Goal: Task Accomplishment & Management: Complete application form

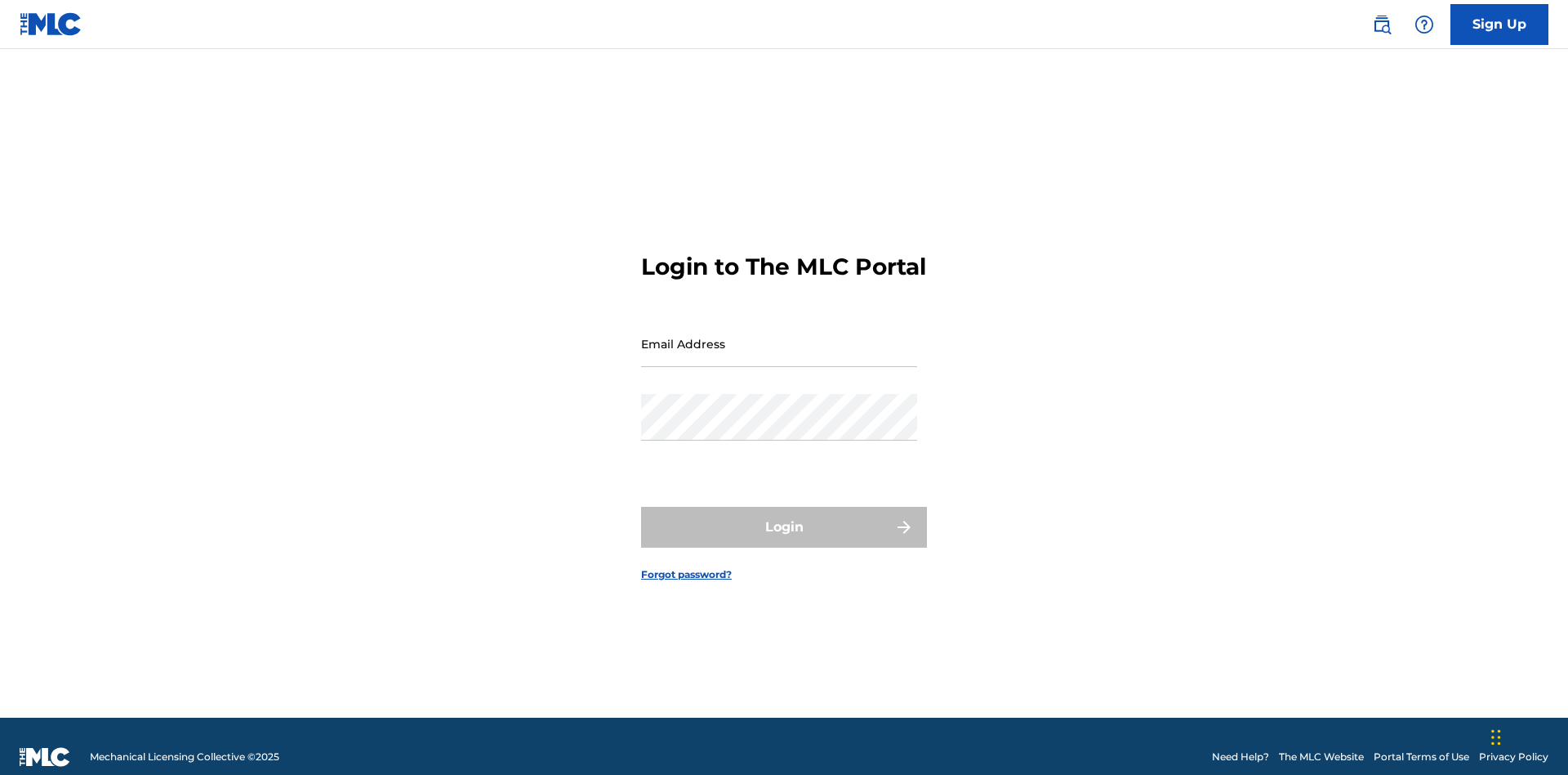
scroll to position [21, 0]
click at [779, 336] on input "Email Address" at bounding box center [779, 343] width 276 height 46
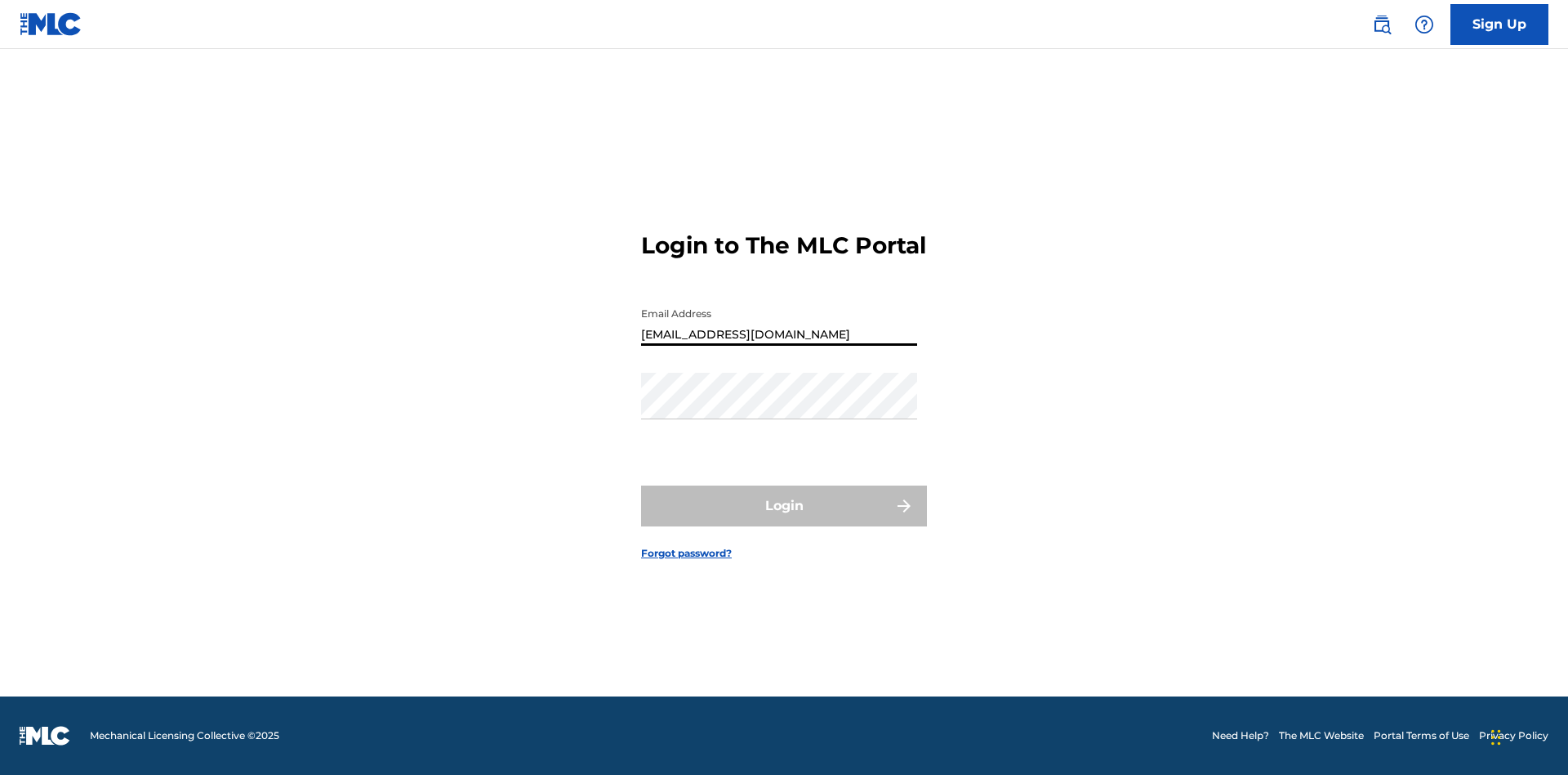
type input "[EMAIL_ADDRESS][DOMAIN_NAME]"
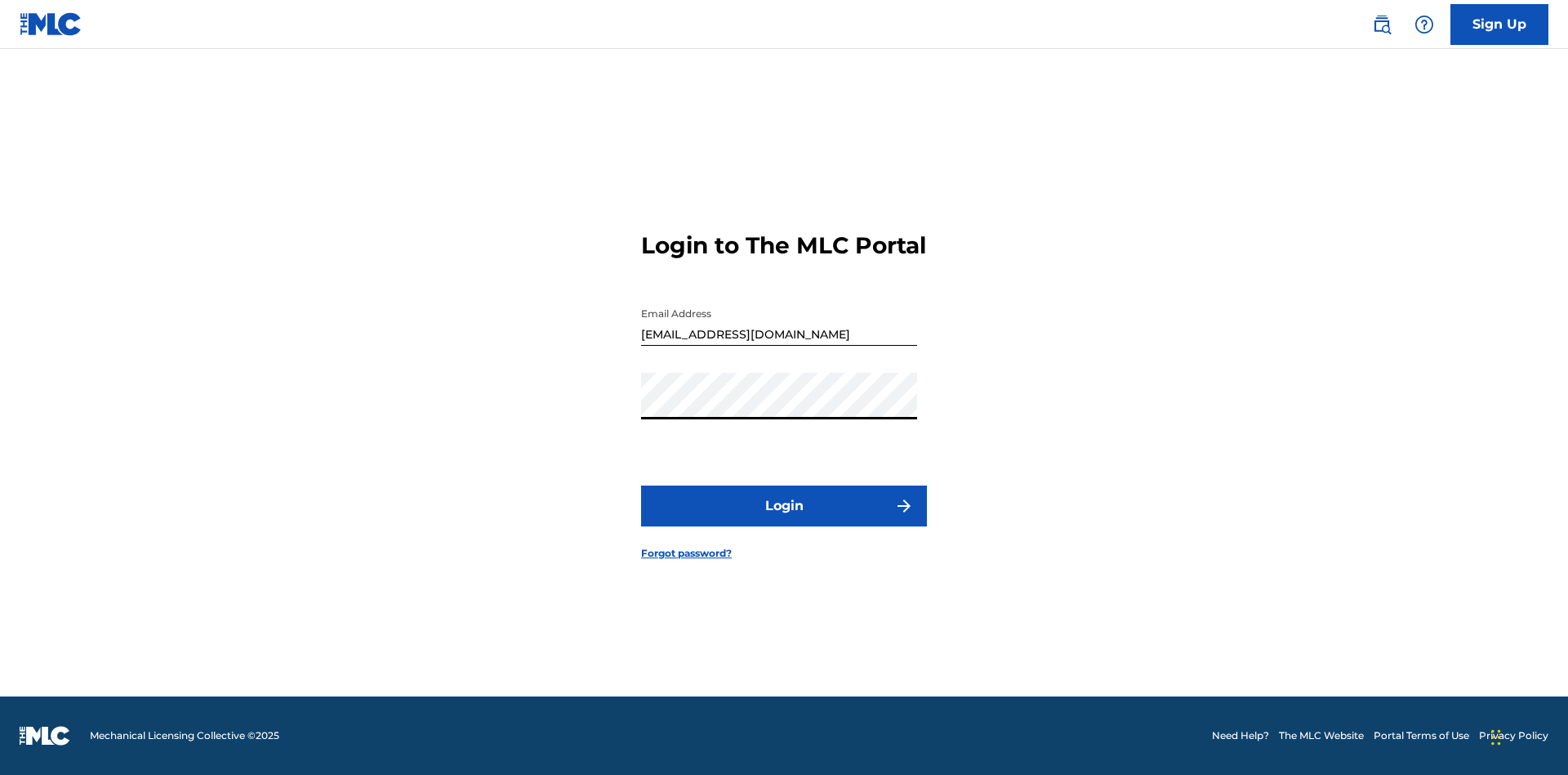
click at [784, 519] on button "Login" at bounding box center [784, 506] width 286 height 41
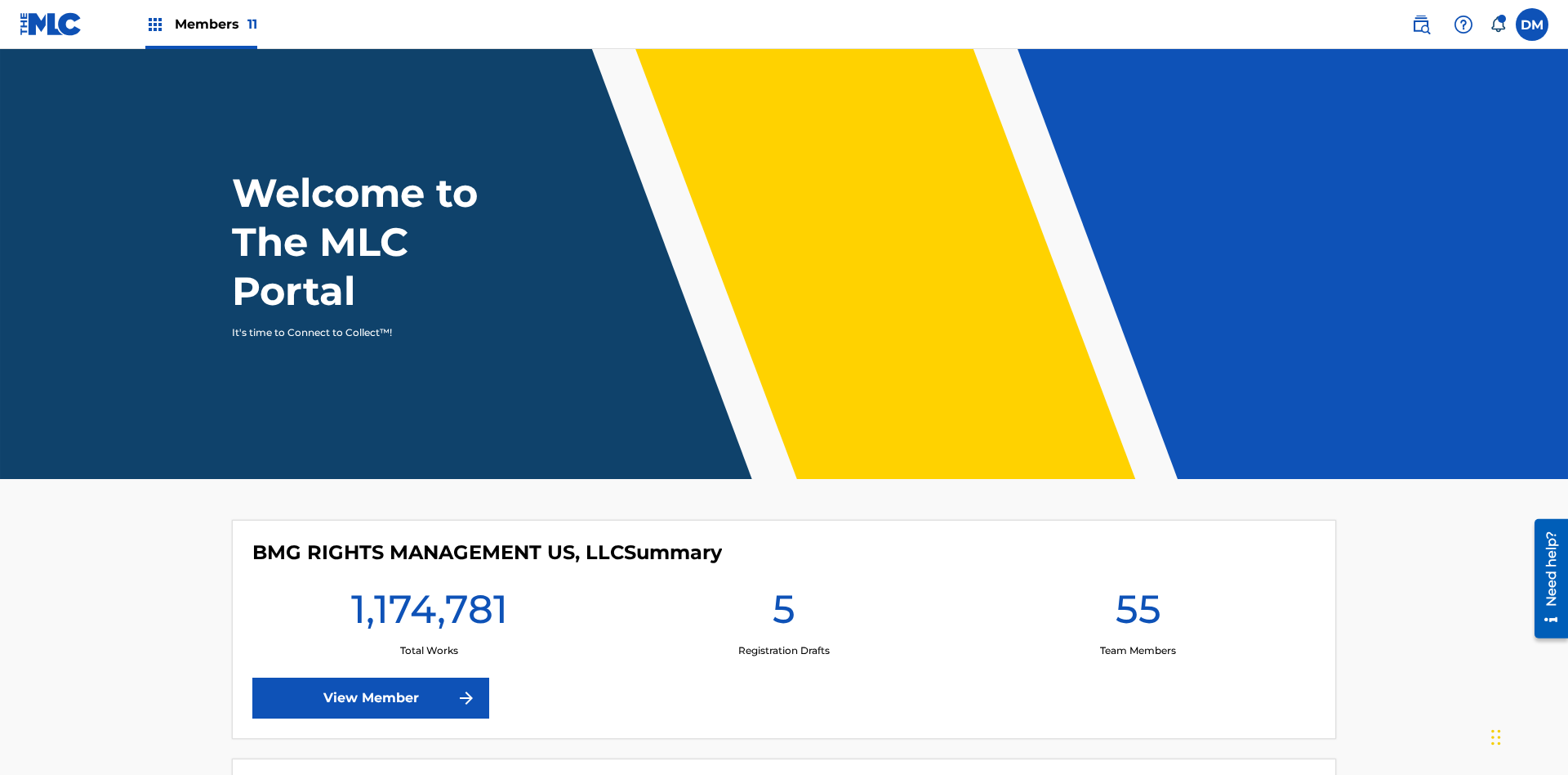
scroll to position [70, 0]
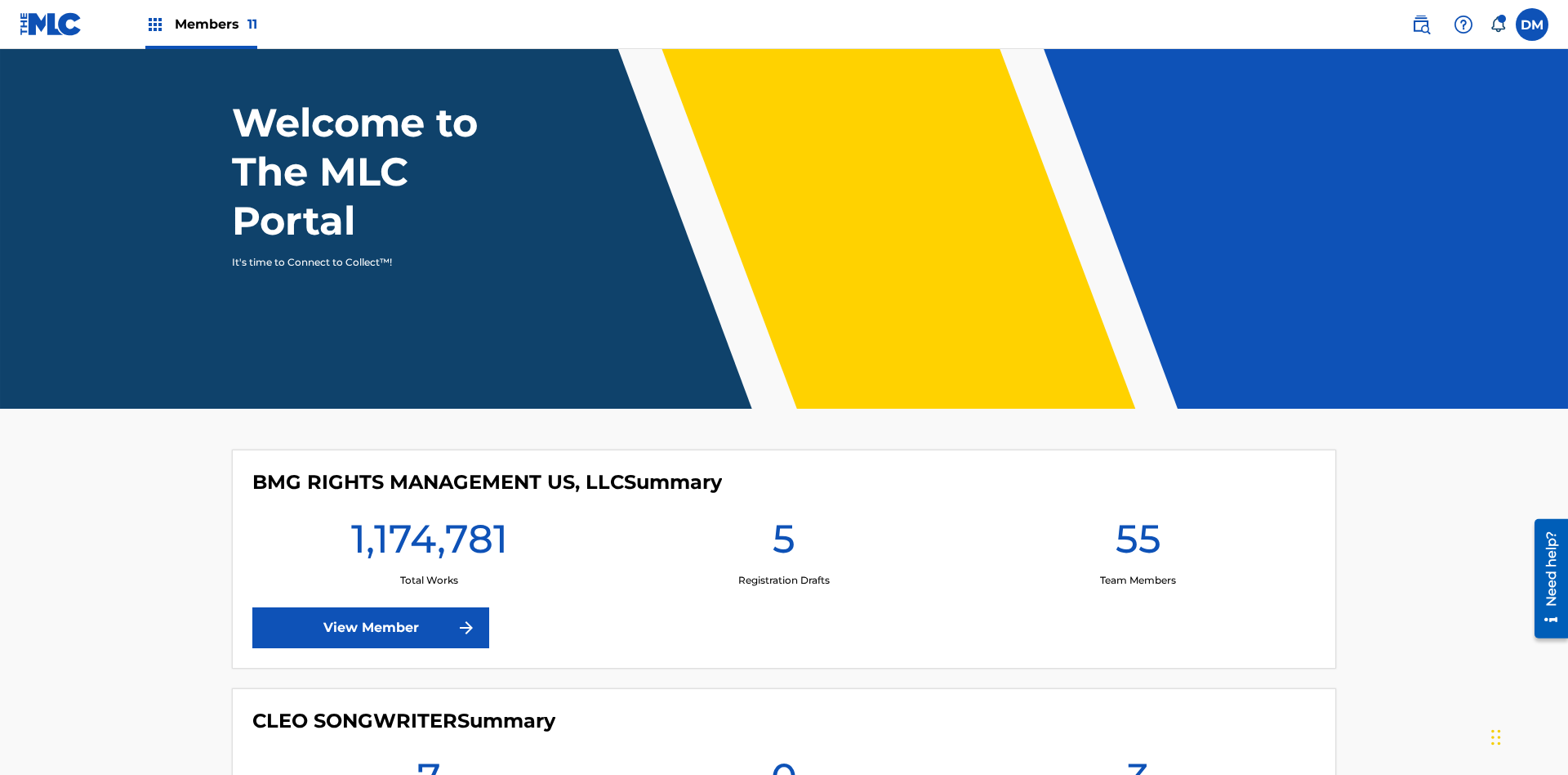
click at [201, 24] on span "Members 11" at bounding box center [215, 24] width 82 height 19
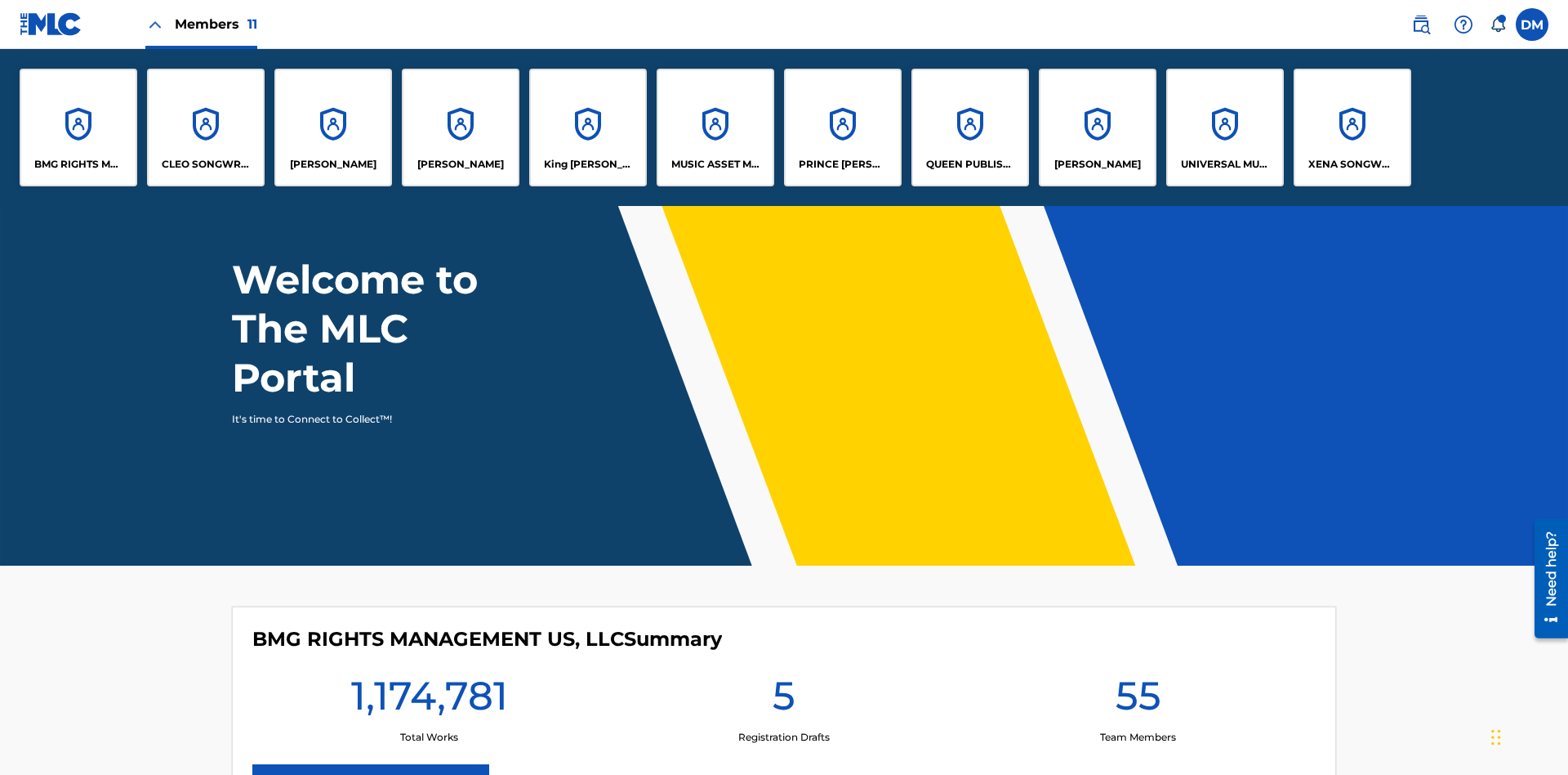
scroll to position [0, 0]
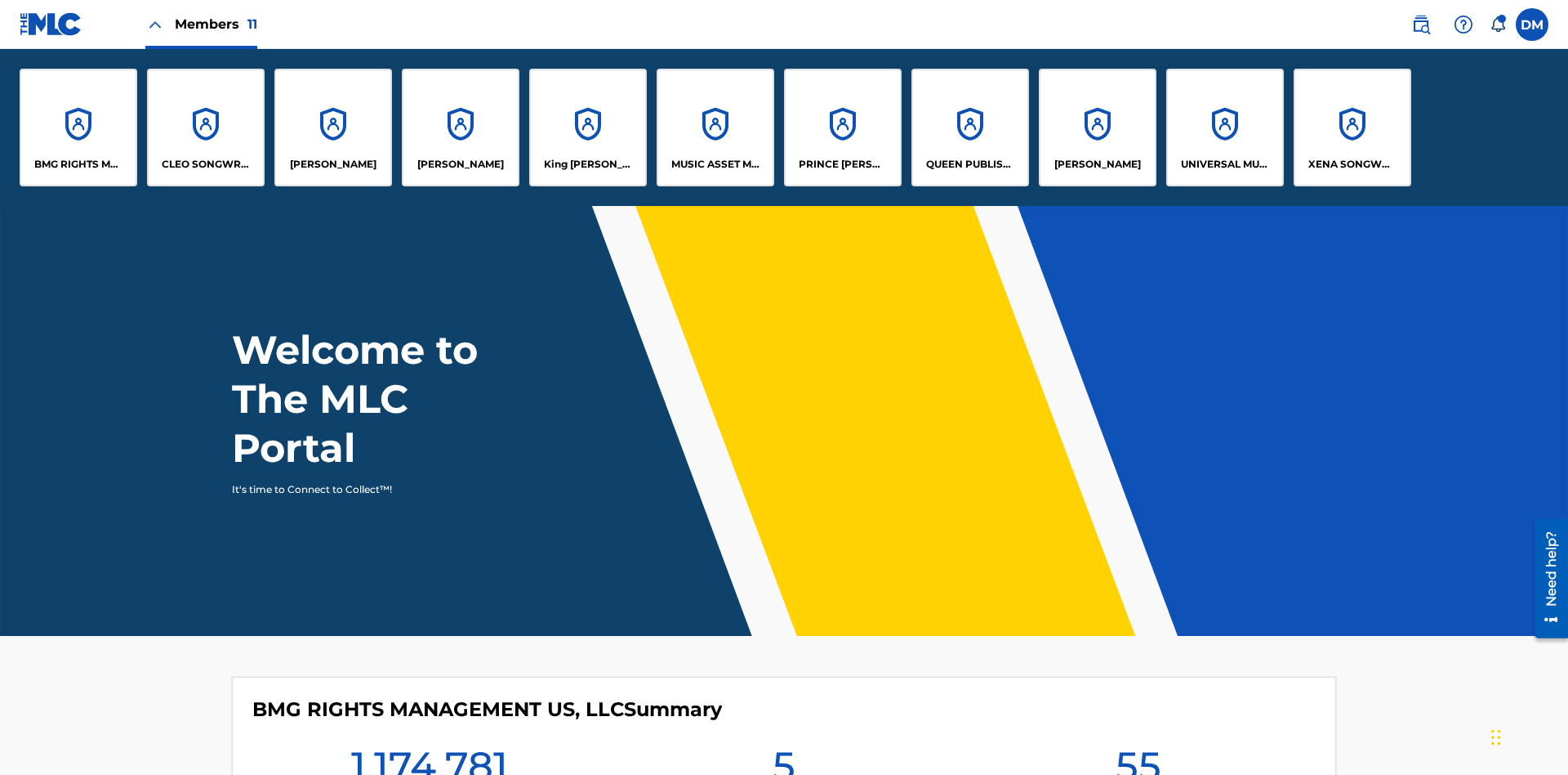
click at [1224, 164] on p "UNIVERSAL MUSIC PUB GROUP" at bounding box center [1225, 163] width 89 height 15
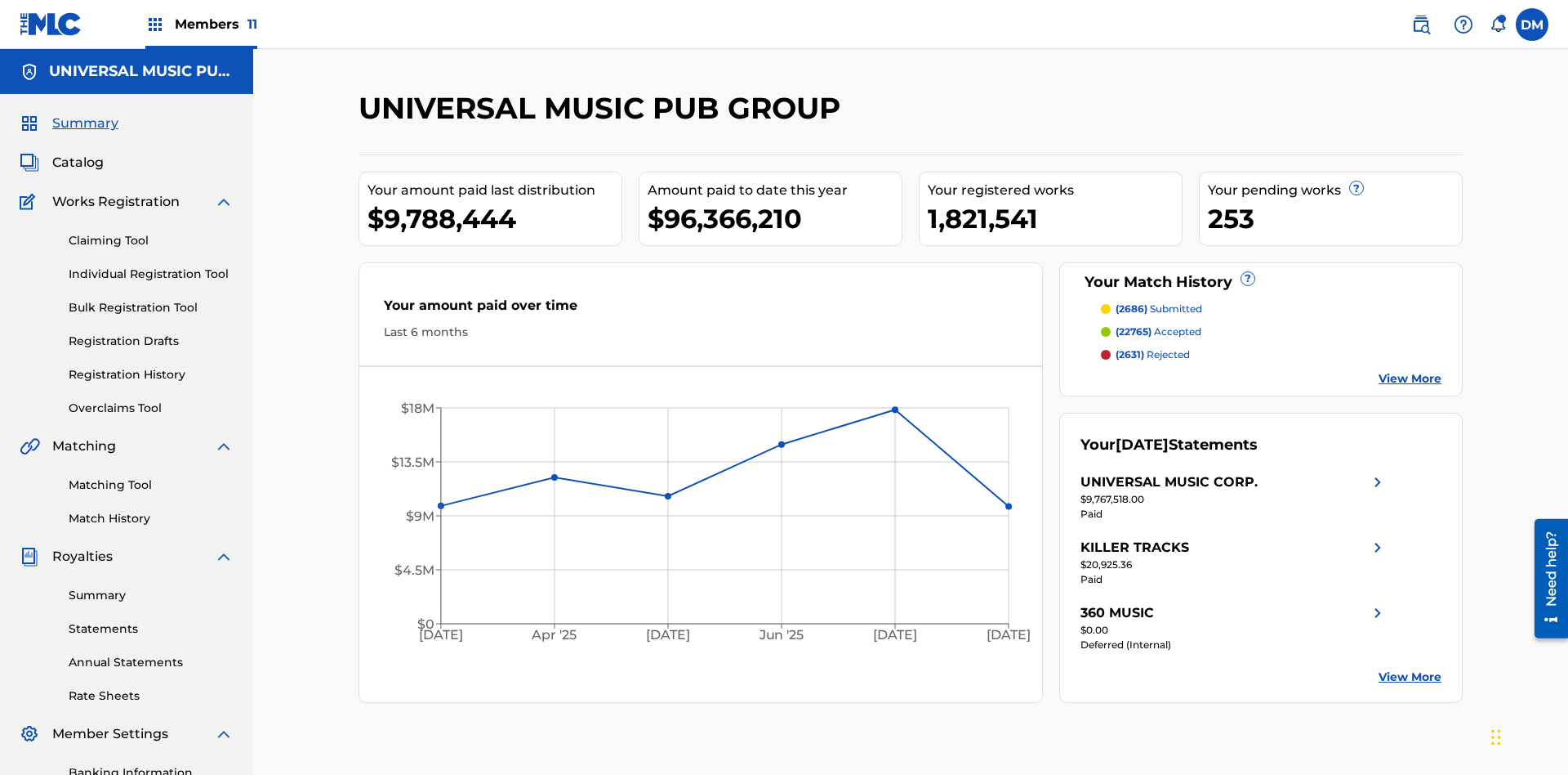
click at [151, 265] on link "Individual Registration Tool" at bounding box center [150, 274] width 165 height 17
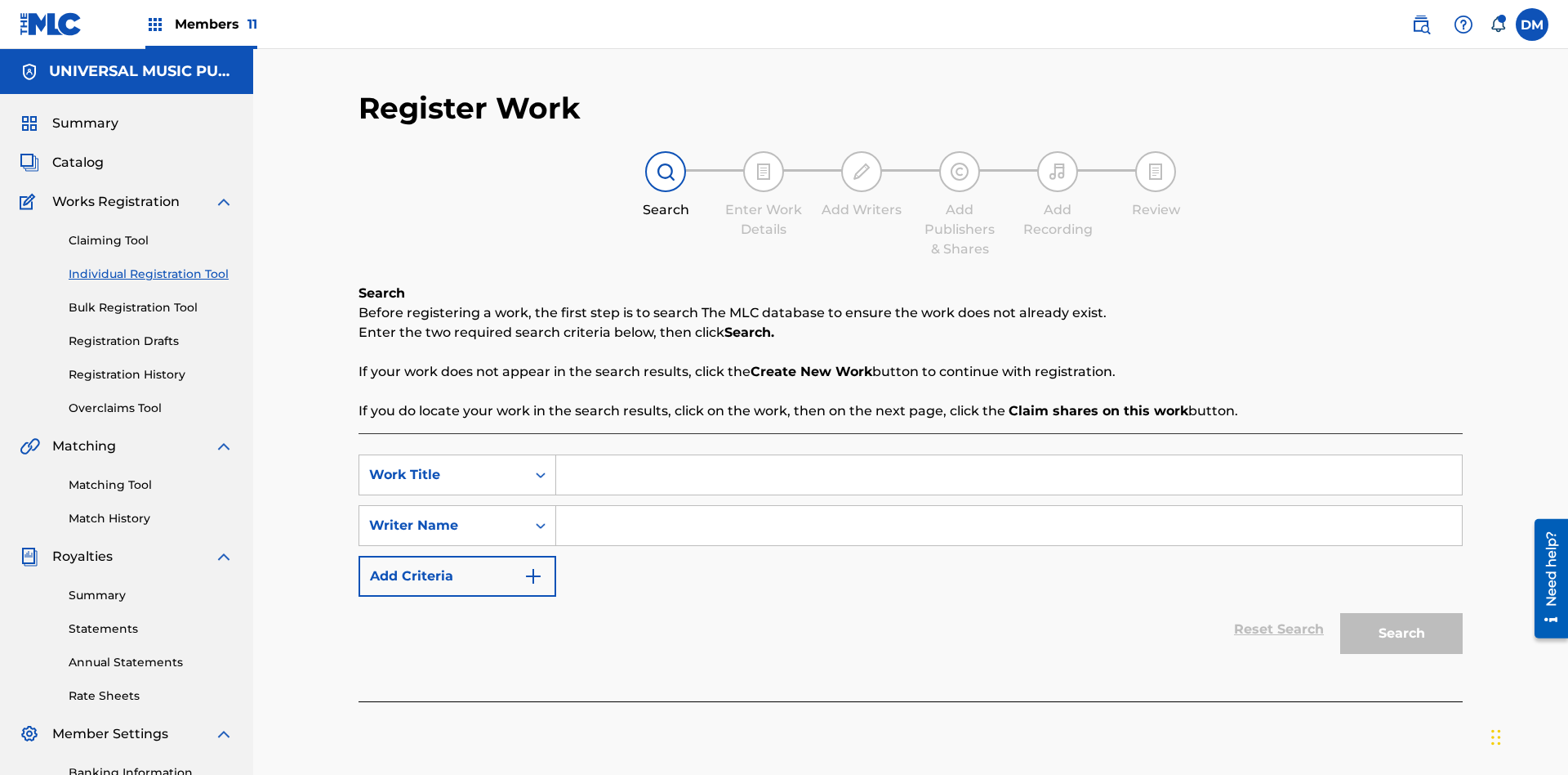
click at [1009, 455] on input "Search Form" at bounding box center [1008, 475] width 905 height 39
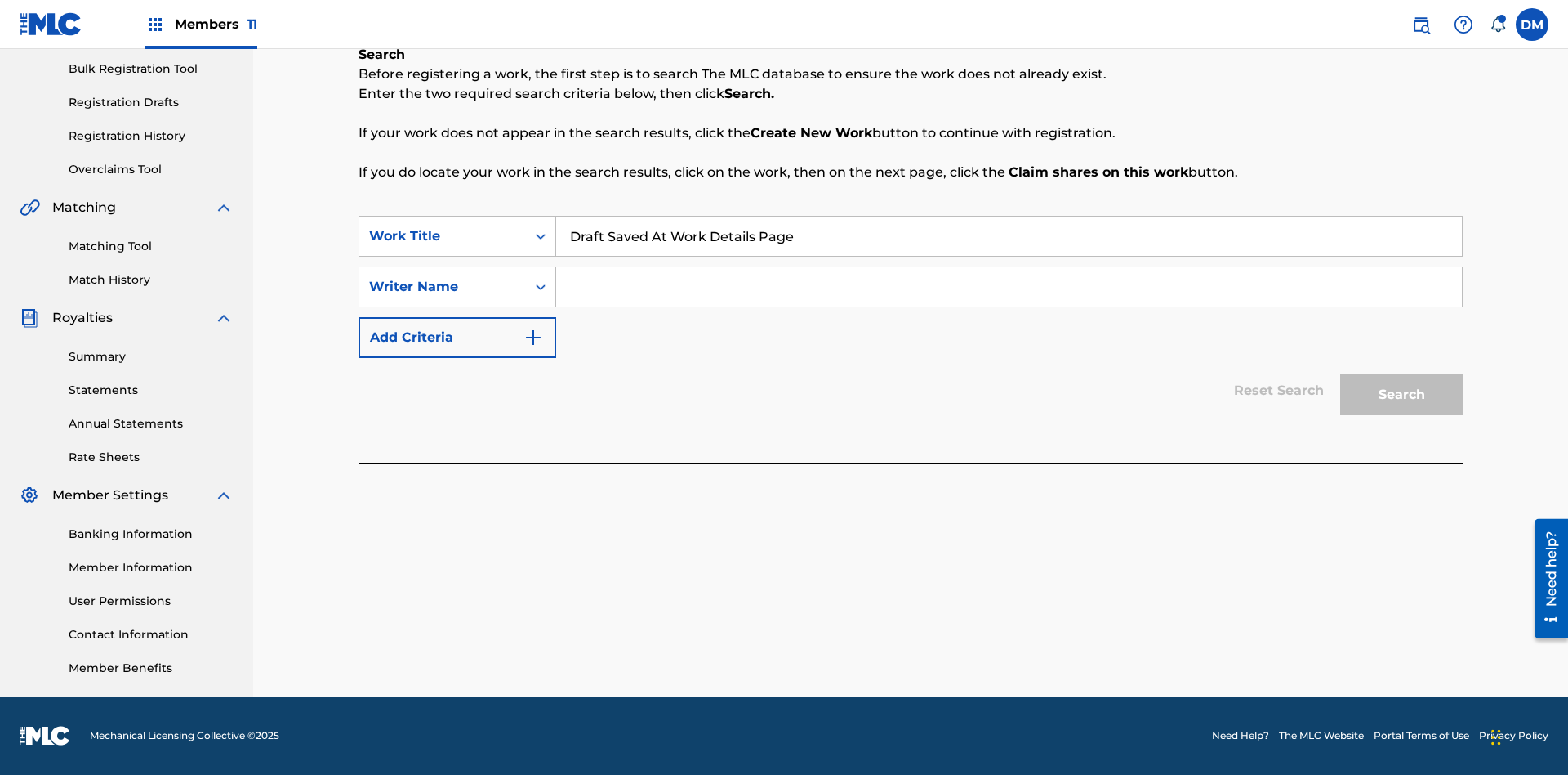
type input "Draft Saved At Work Details Page"
click at [1009, 287] on input "Search Form" at bounding box center [1008, 287] width 905 height 39
type input "QWERTYUIOP"
click at [1401, 394] on button "Search" at bounding box center [1400, 394] width 122 height 41
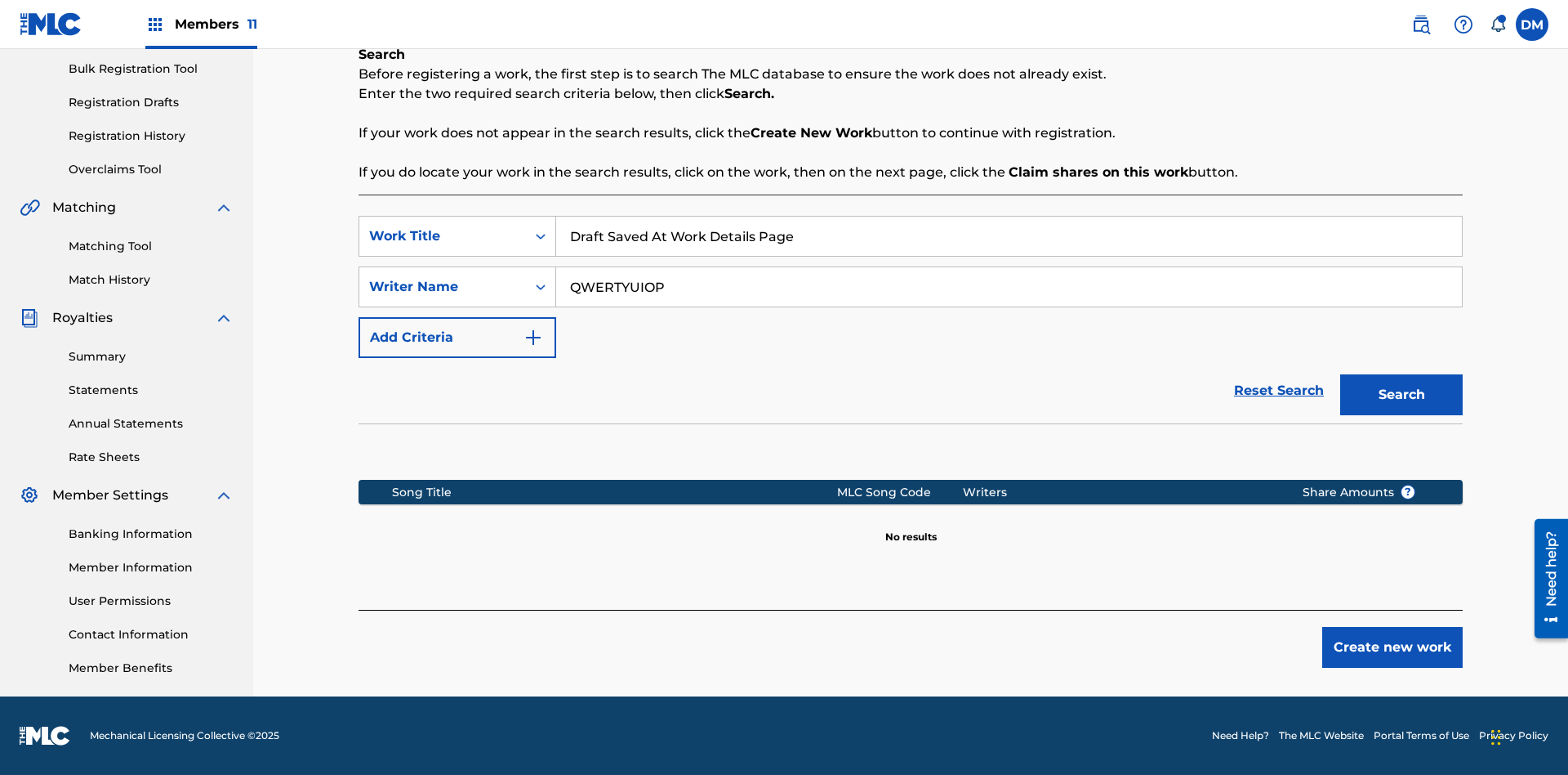
click at [1393, 648] on button "Create new work" at bounding box center [1392, 648] width 140 height 41
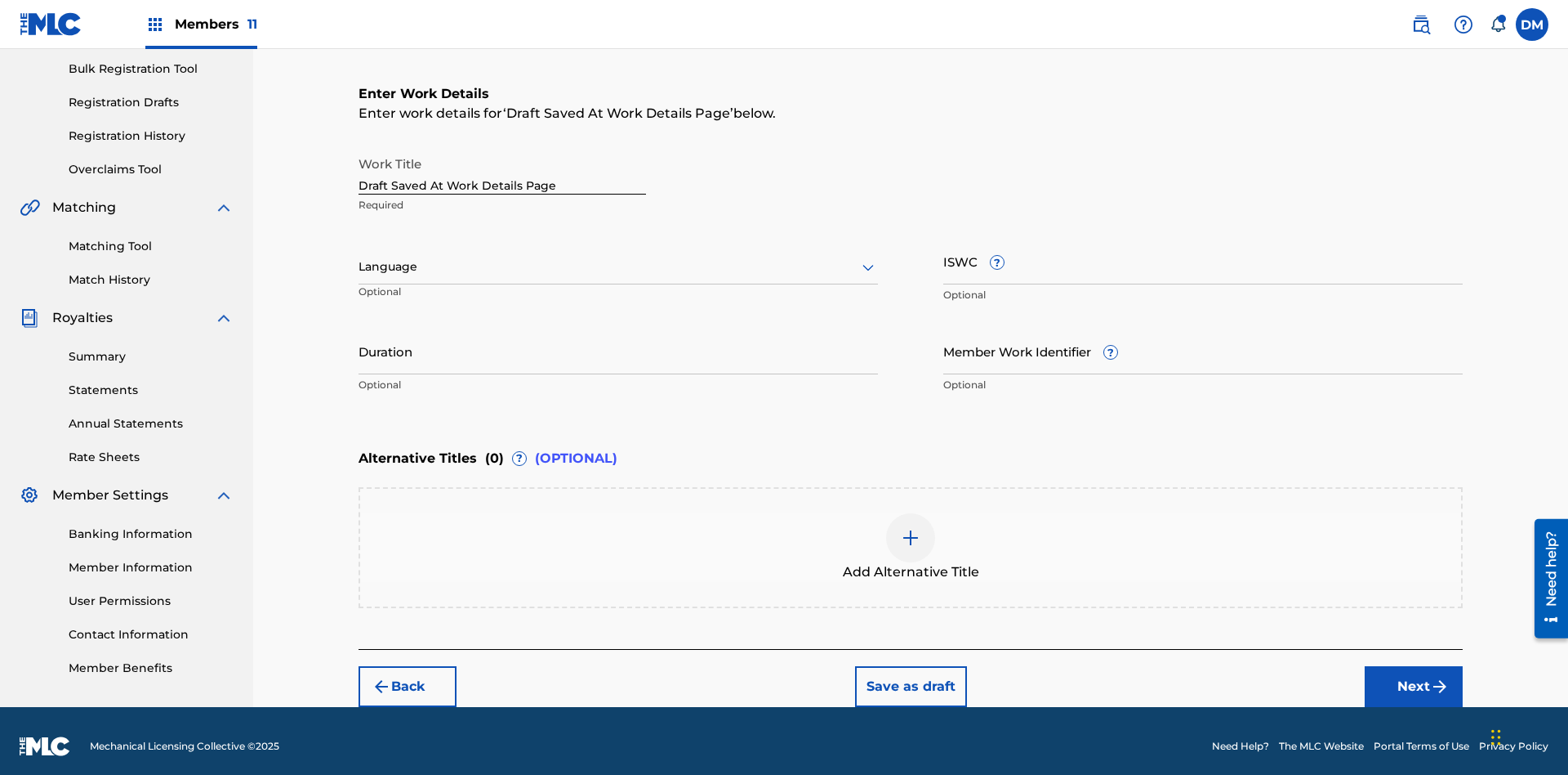
scroll to position [249, 0]
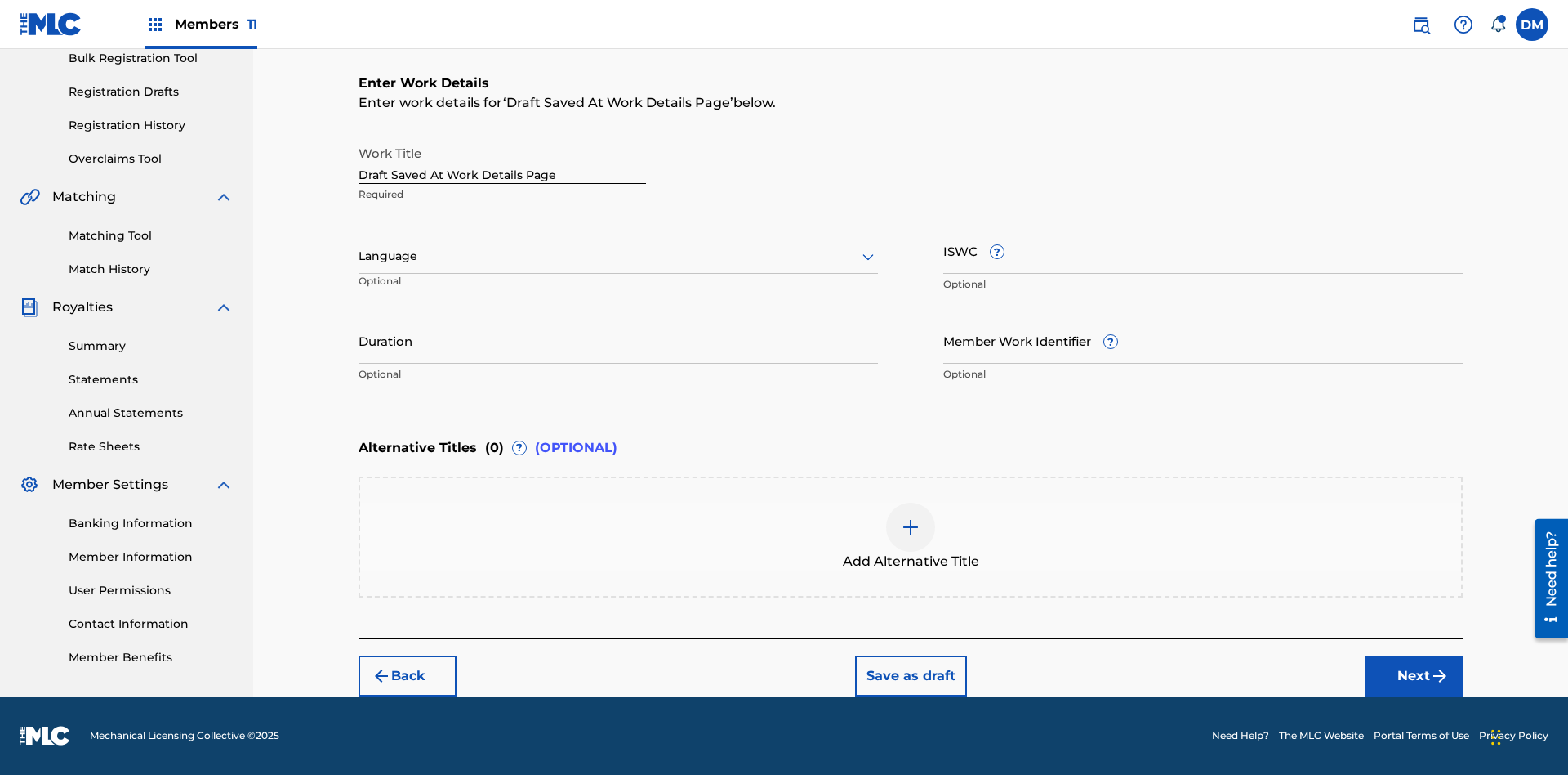
click at [618, 340] on input "Duration" at bounding box center [617, 340] width 519 height 46
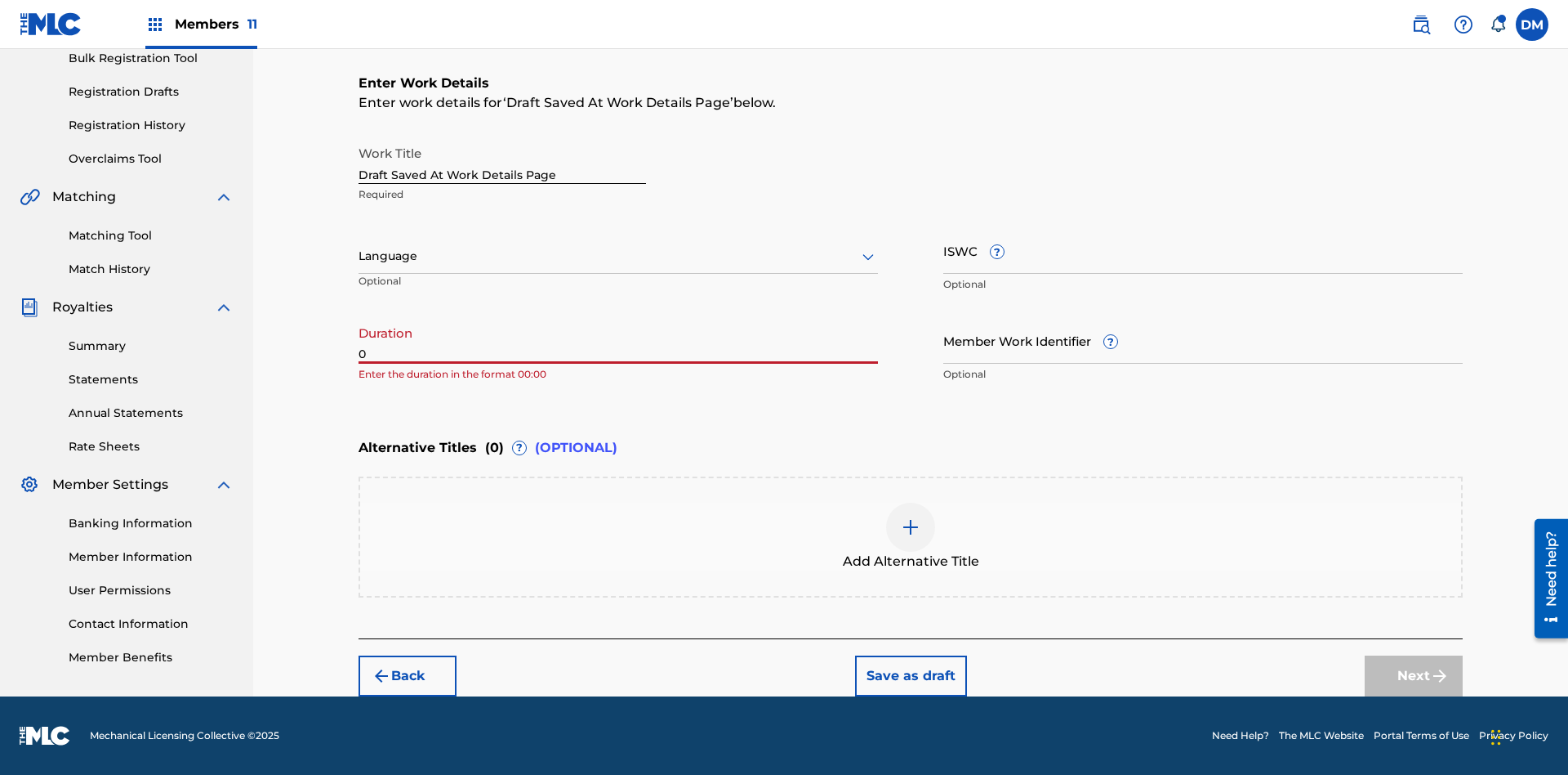
click at [618, 340] on input "0" at bounding box center [617, 340] width 519 height 46
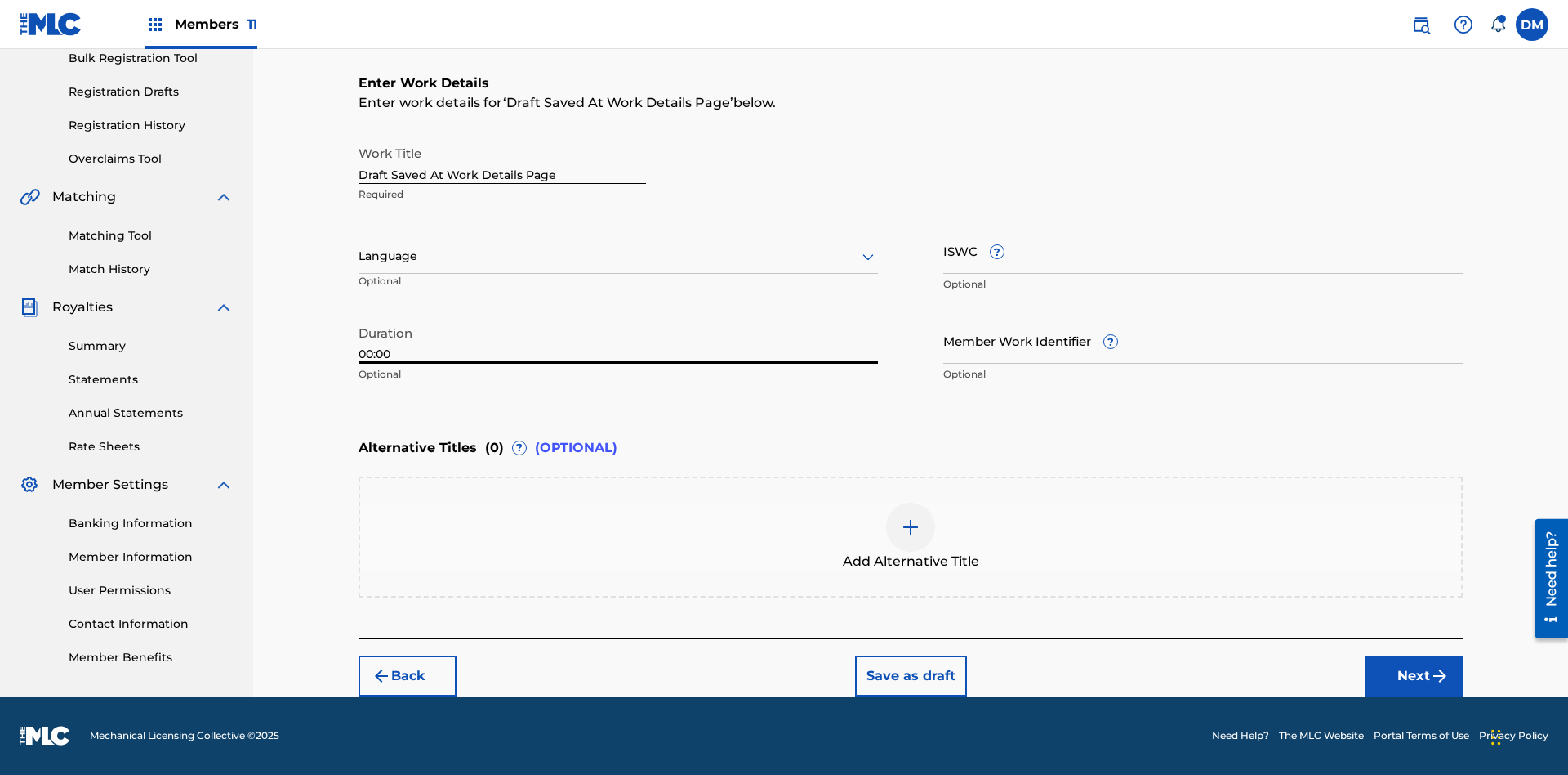
type input "00:00"
click at [868, 257] on icon at bounding box center [868, 256] width 20 height 20
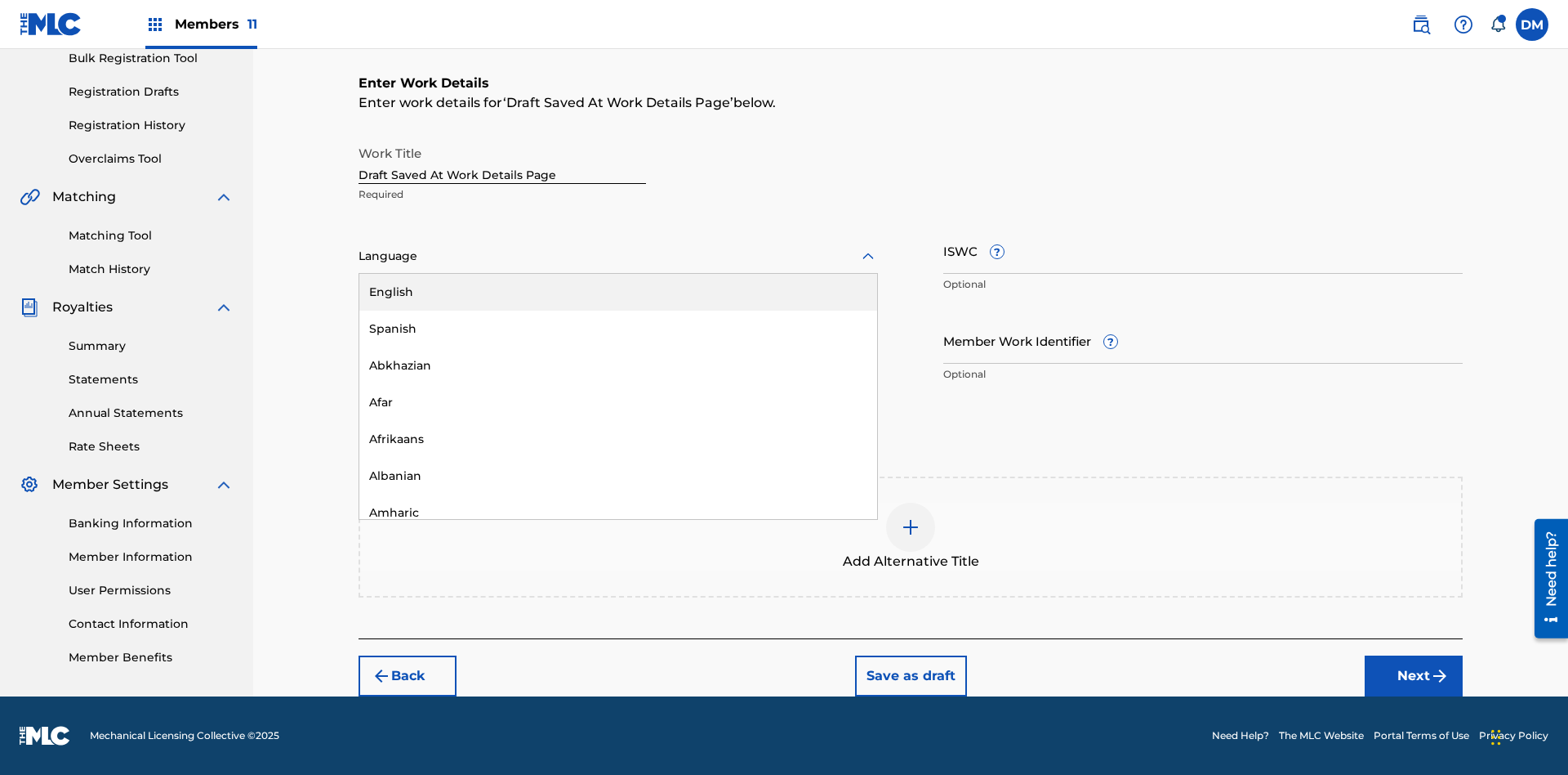
click at [618, 402] on div "Afar" at bounding box center [618, 402] width 518 height 37
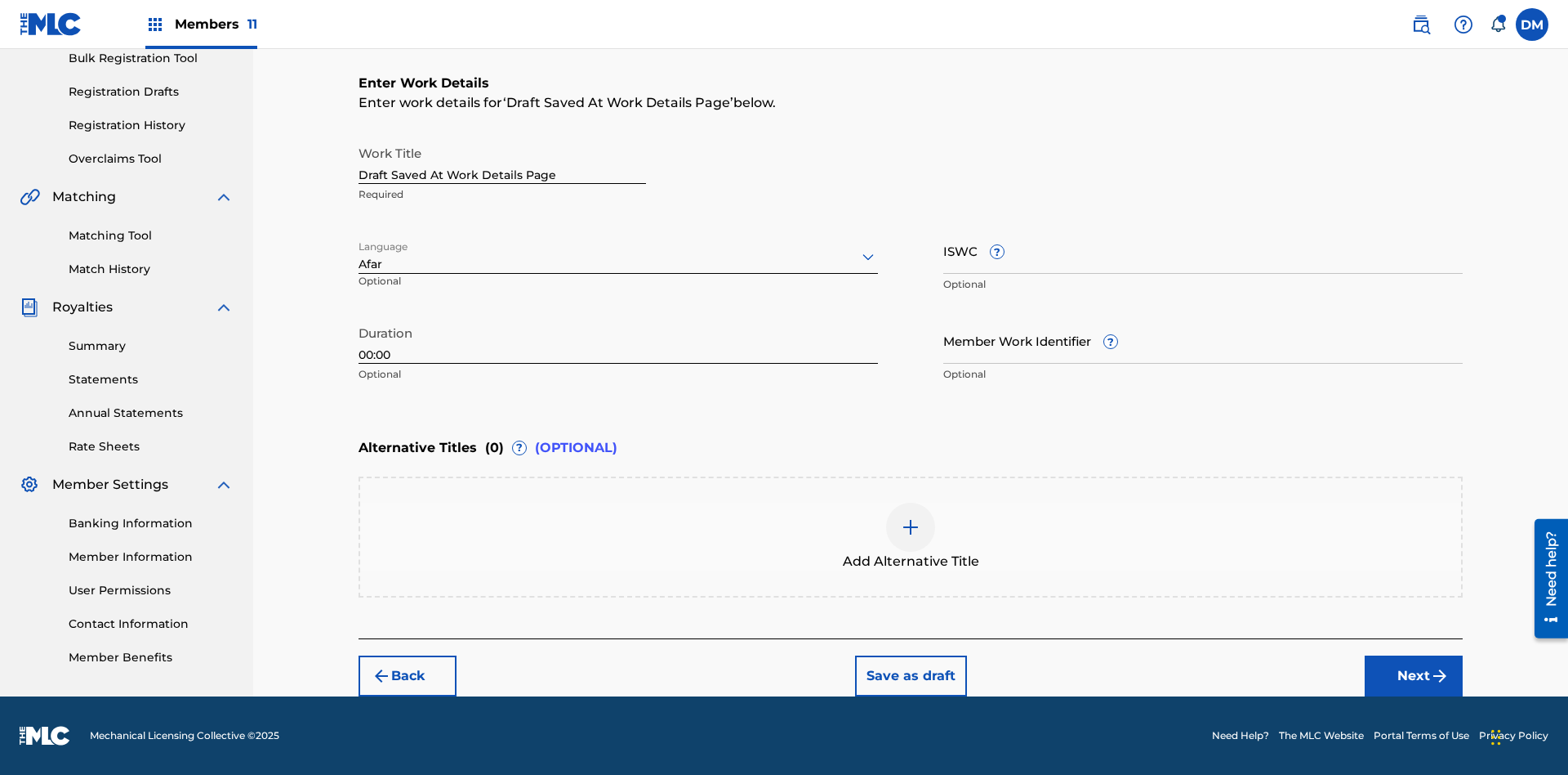
click at [1203, 340] on input "Member Work Identifier ?" at bounding box center [1202, 340] width 519 height 46
type input "[PHONE_NUMBER]"
click at [1203, 250] on input "ISWC ?" at bounding box center [1202, 251] width 519 height 46
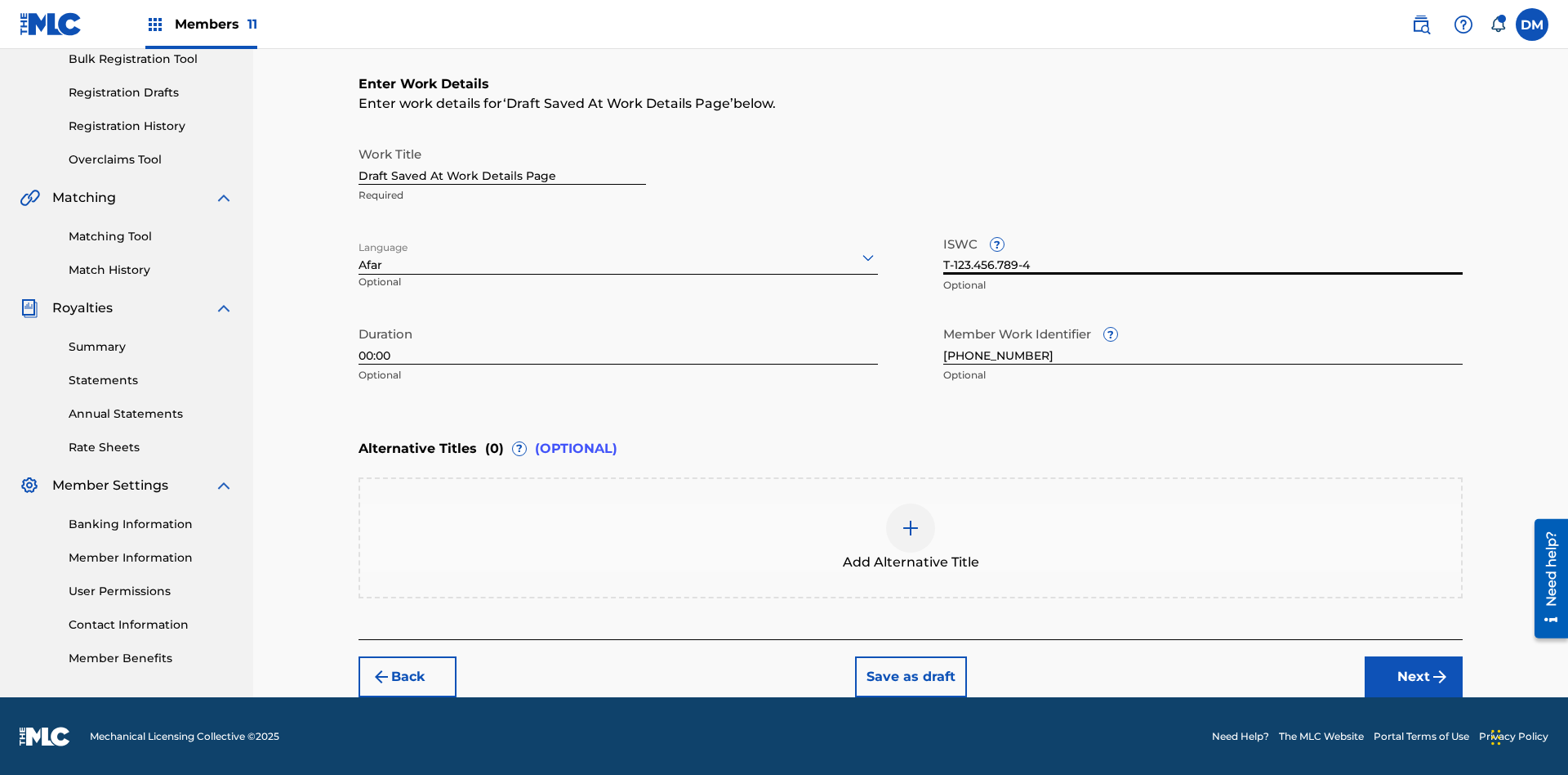
type input "T-123.456.789-4"
click at [911, 536] on img at bounding box center [911, 528] width 20 height 20
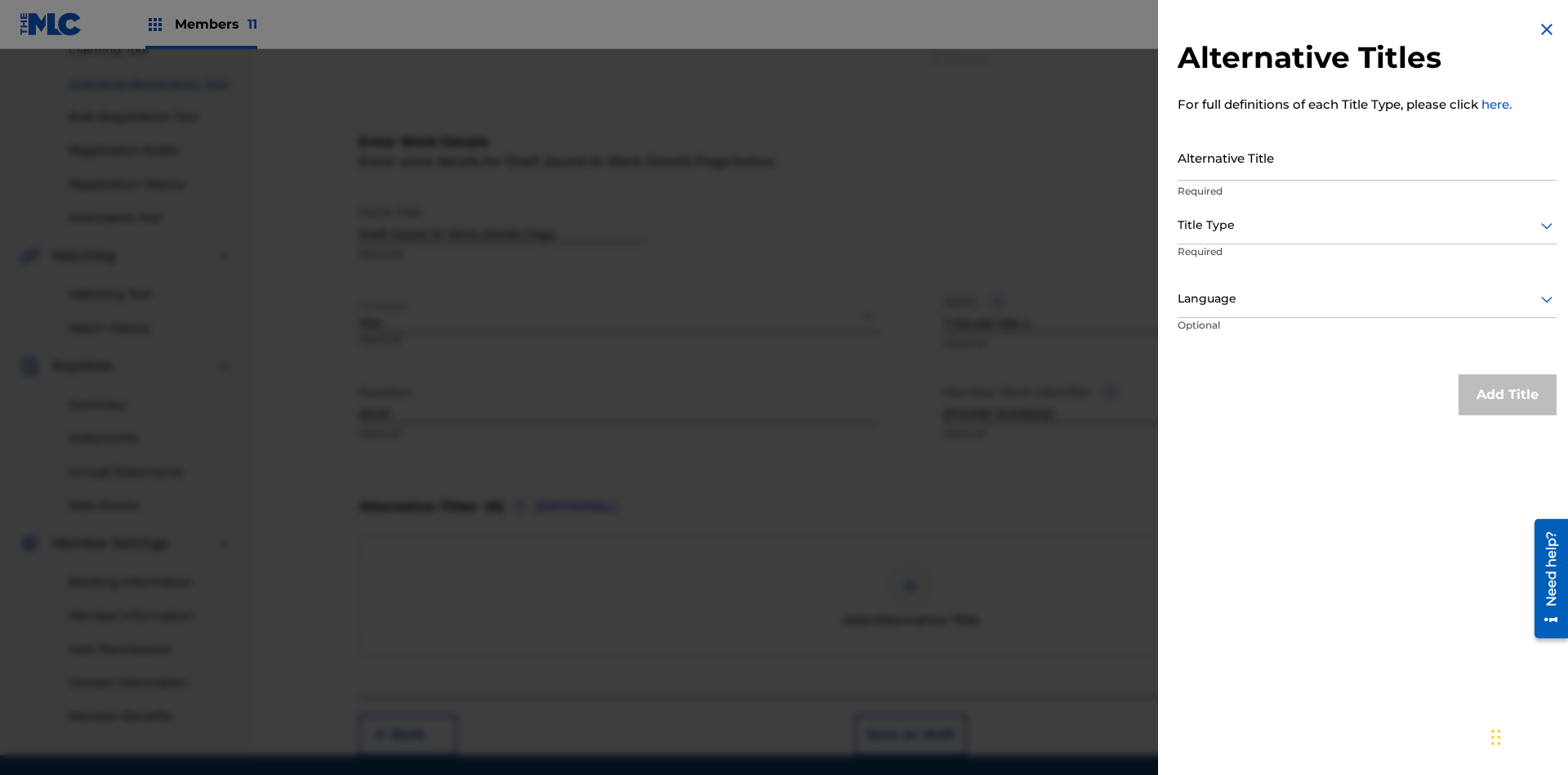
click at [1367, 157] on input "Alternative Title" at bounding box center [1366, 157] width 379 height 46
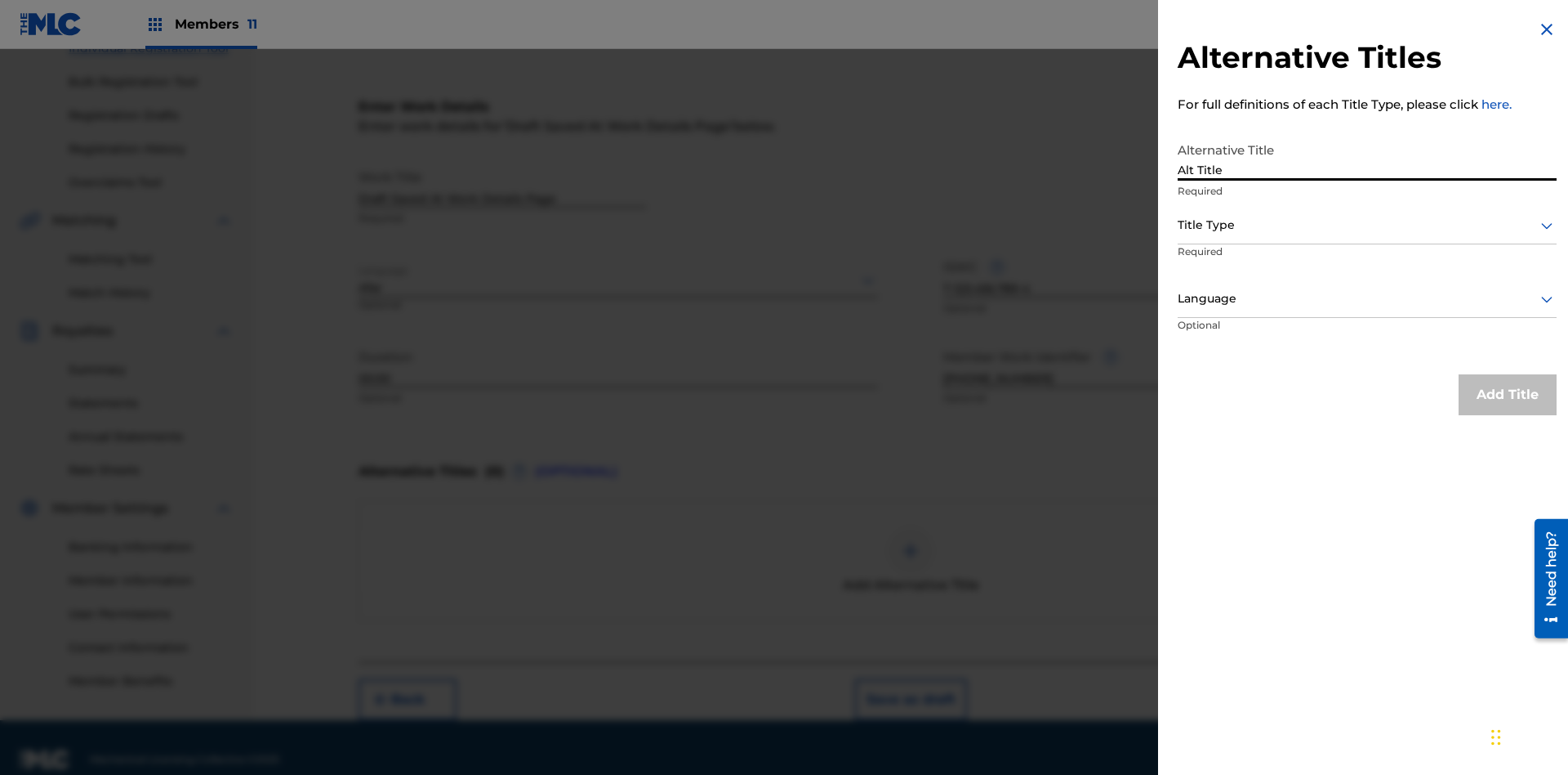
type input "Alt Title"
click at [1367, 225] on div at bounding box center [1366, 225] width 379 height 21
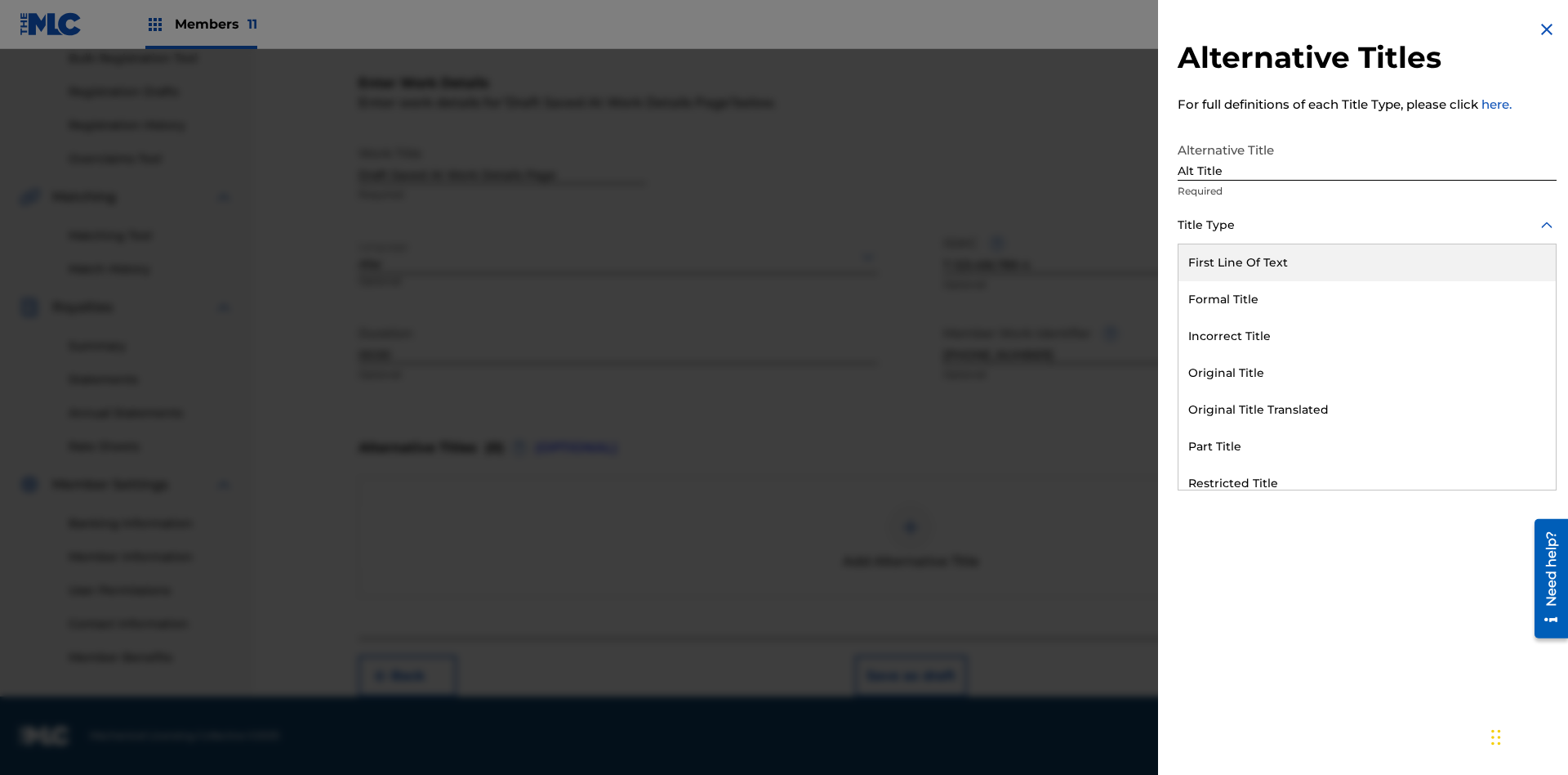
click at [1367, 373] on div "Original Title" at bounding box center [1366, 373] width 377 height 37
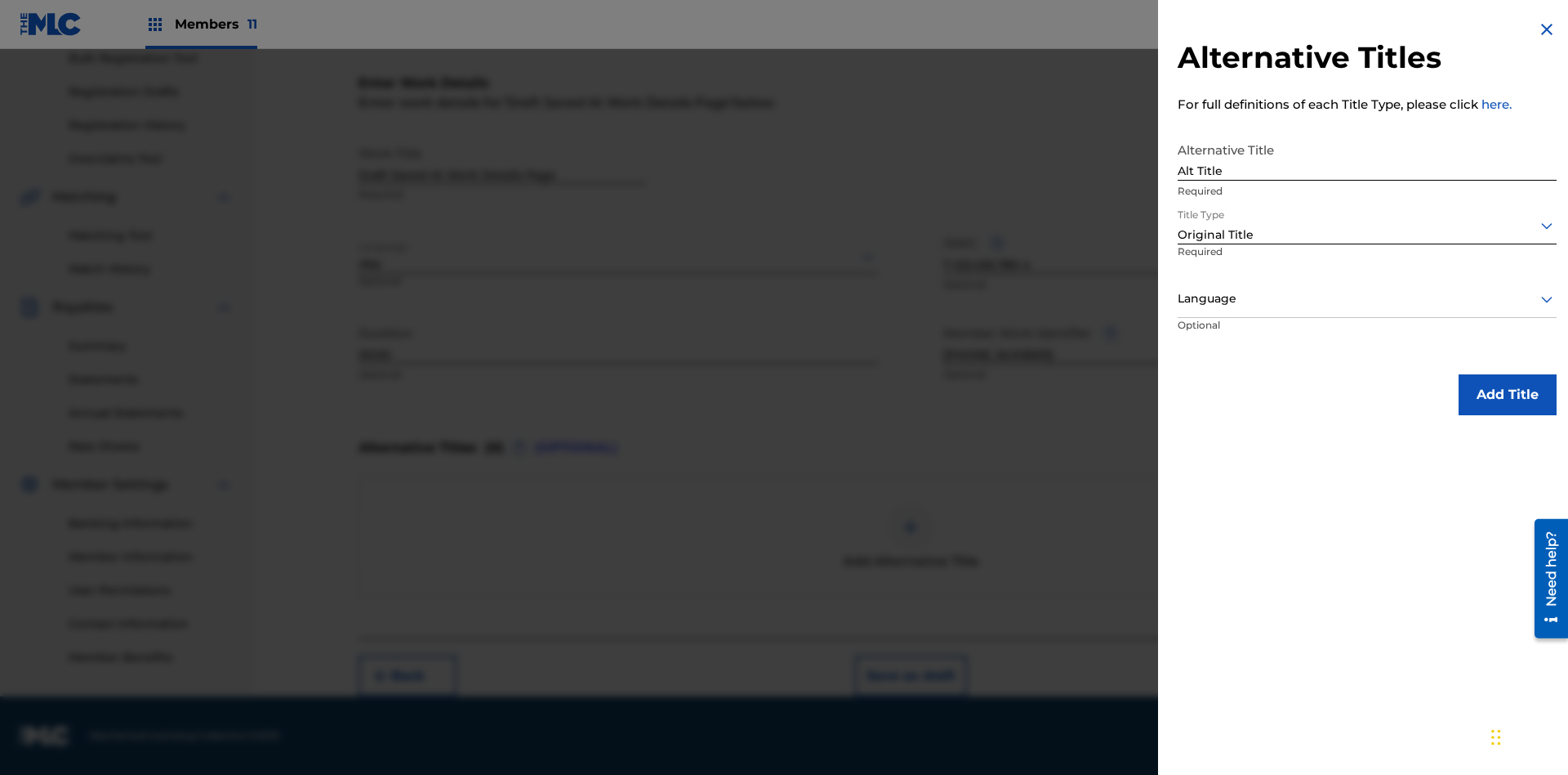
click at [1367, 299] on div at bounding box center [1366, 299] width 379 height 21
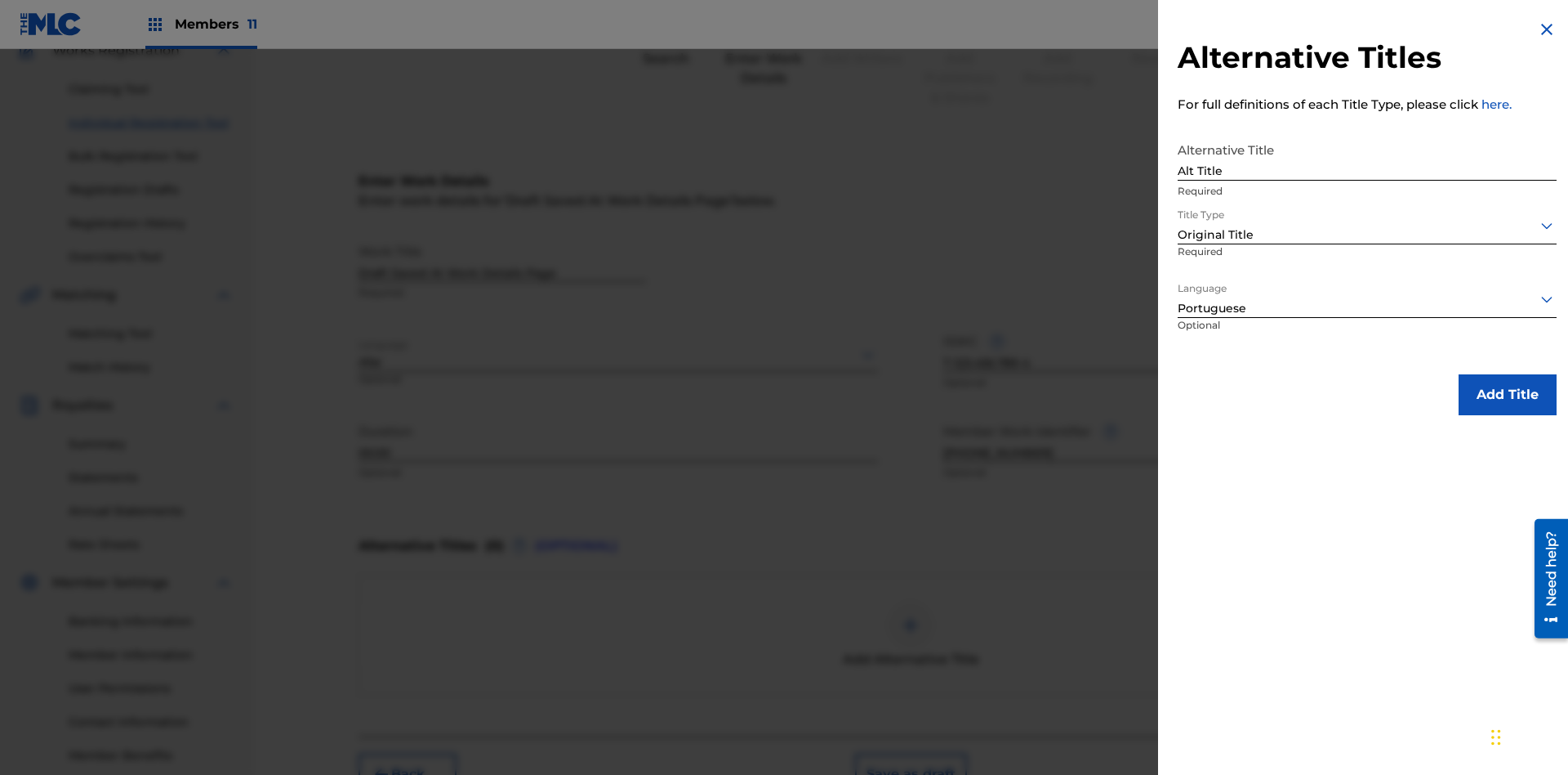
click at [1507, 393] on button "Add Title" at bounding box center [1507, 394] width 98 height 41
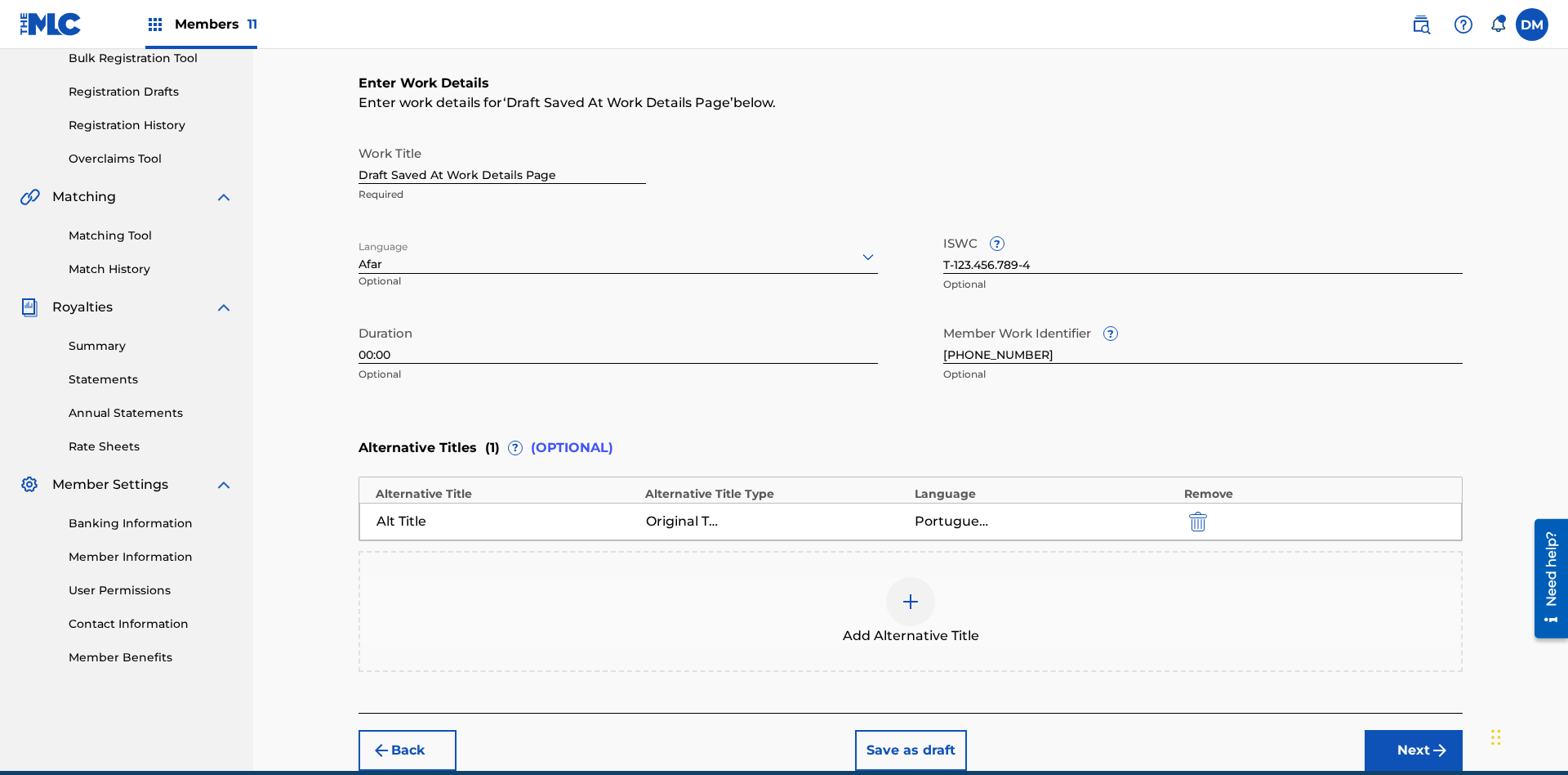
scroll to position [323, 0]
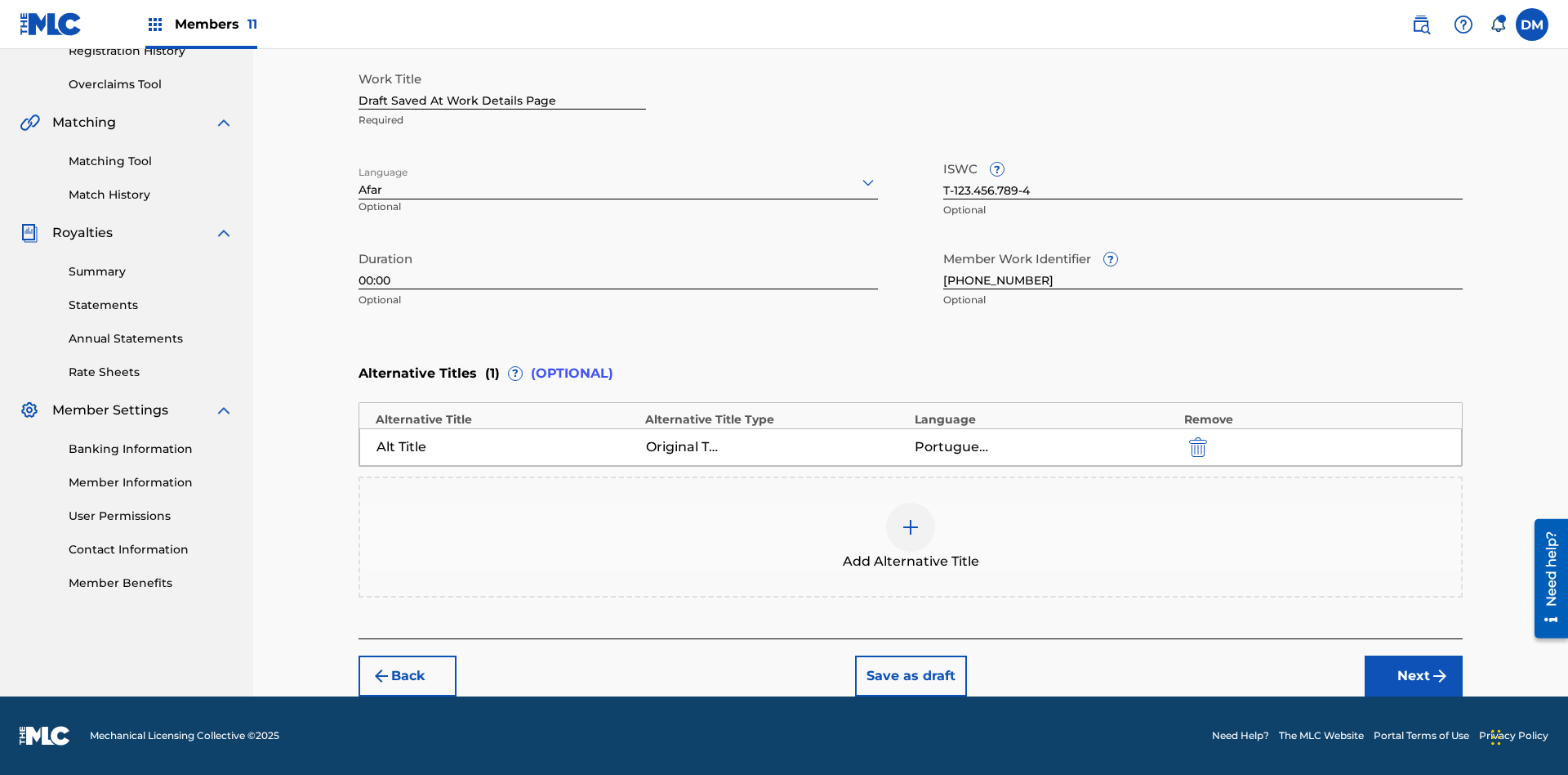
click at [910, 676] on button "Save as draft" at bounding box center [911, 676] width 112 height 41
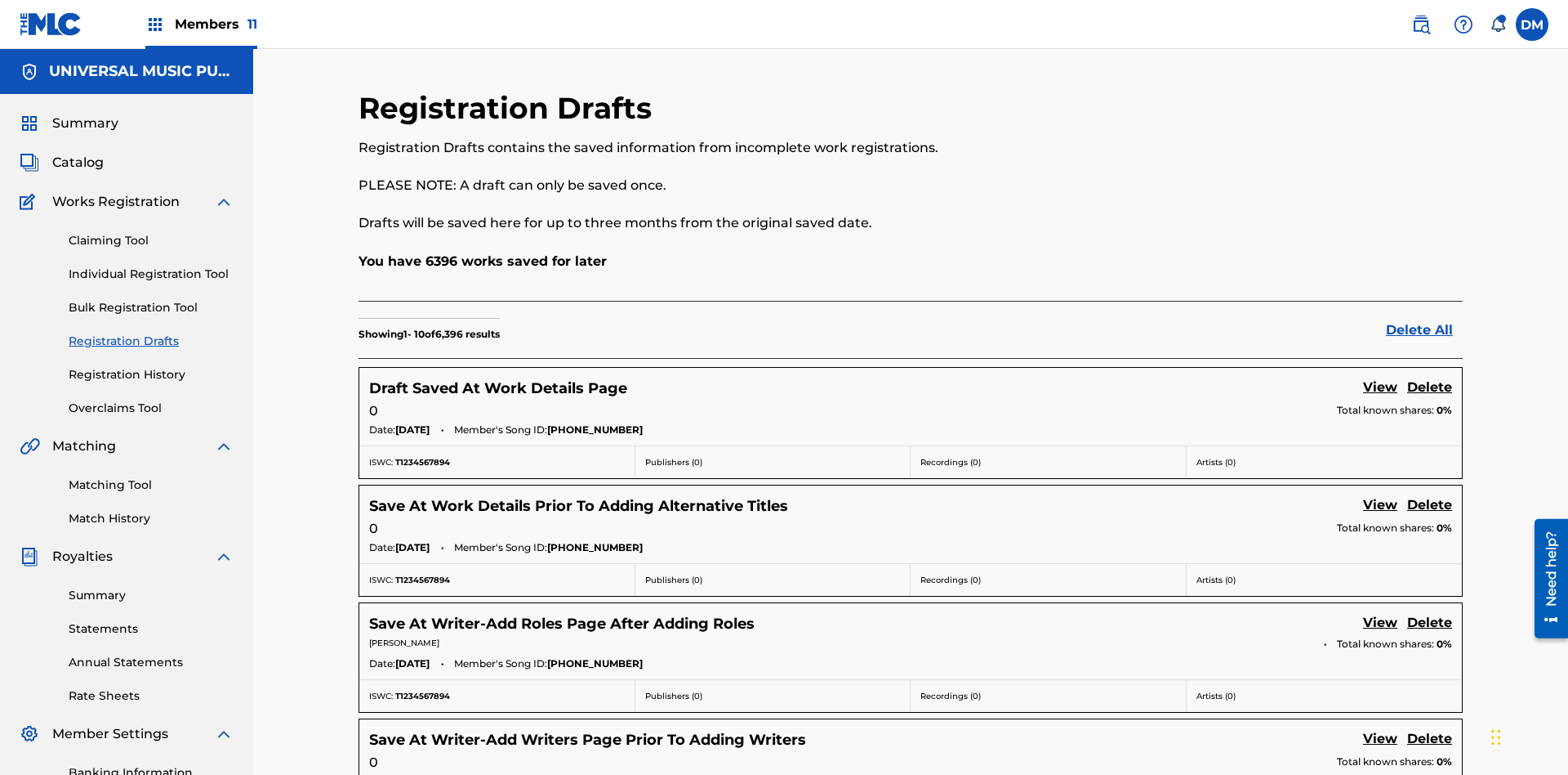
click at [1380, 377] on link "View" at bounding box center [1380, 388] width 34 height 22
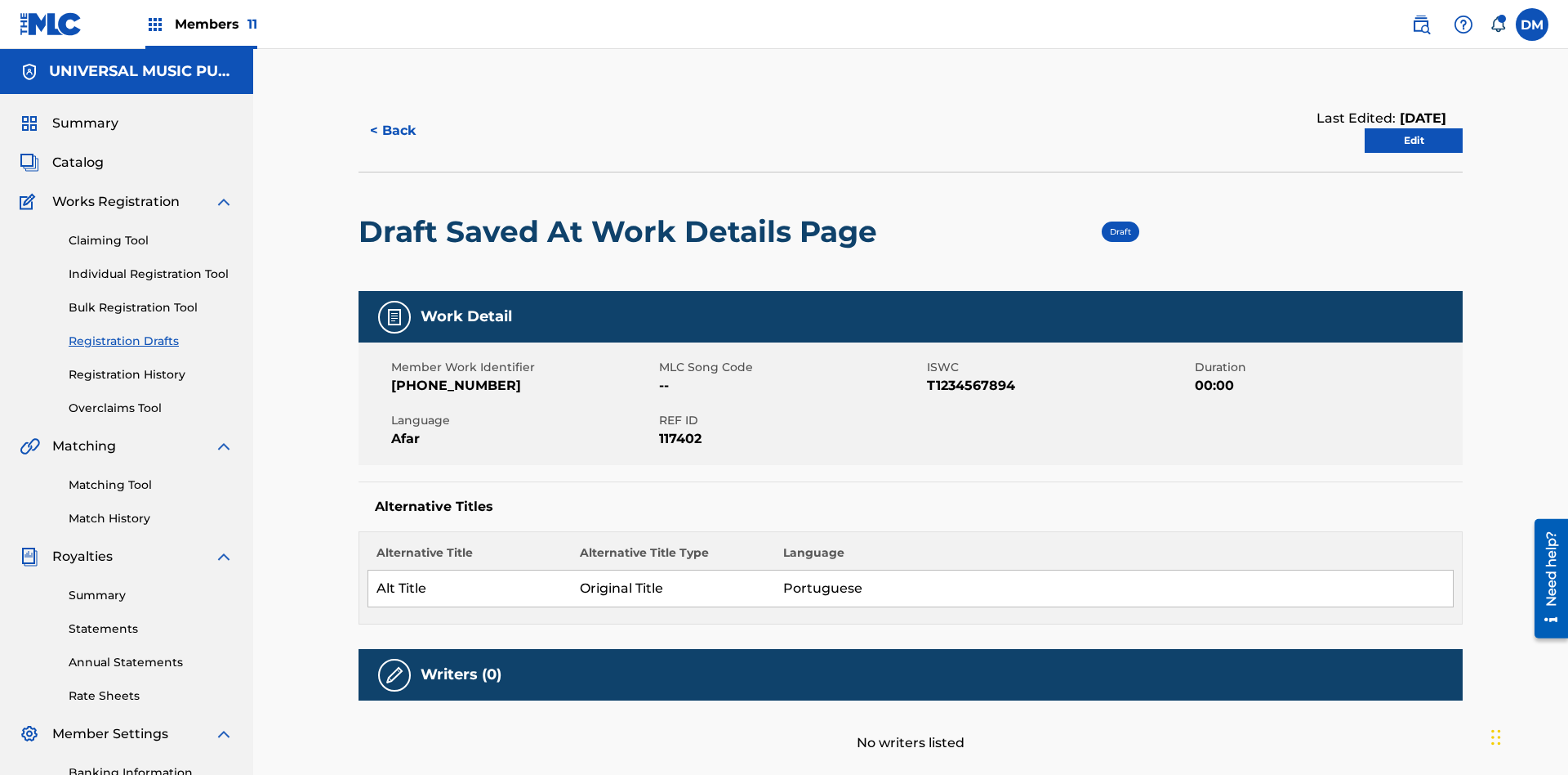
click at [1413, 128] on link "Edit" at bounding box center [1413, 140] width 98 height 25
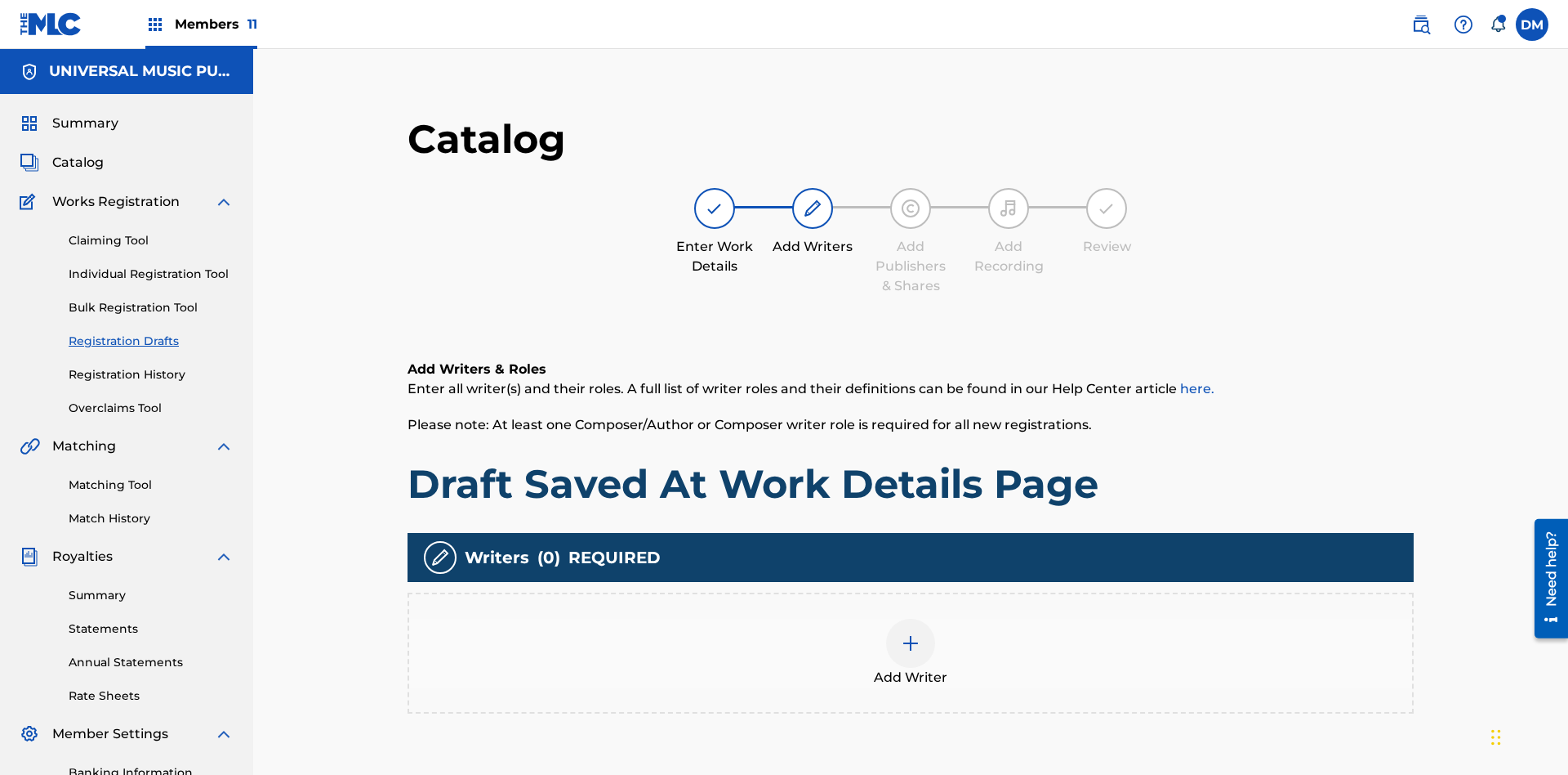
click at [901, 633] on img at bounding box center [911, 642] width 20 height 20
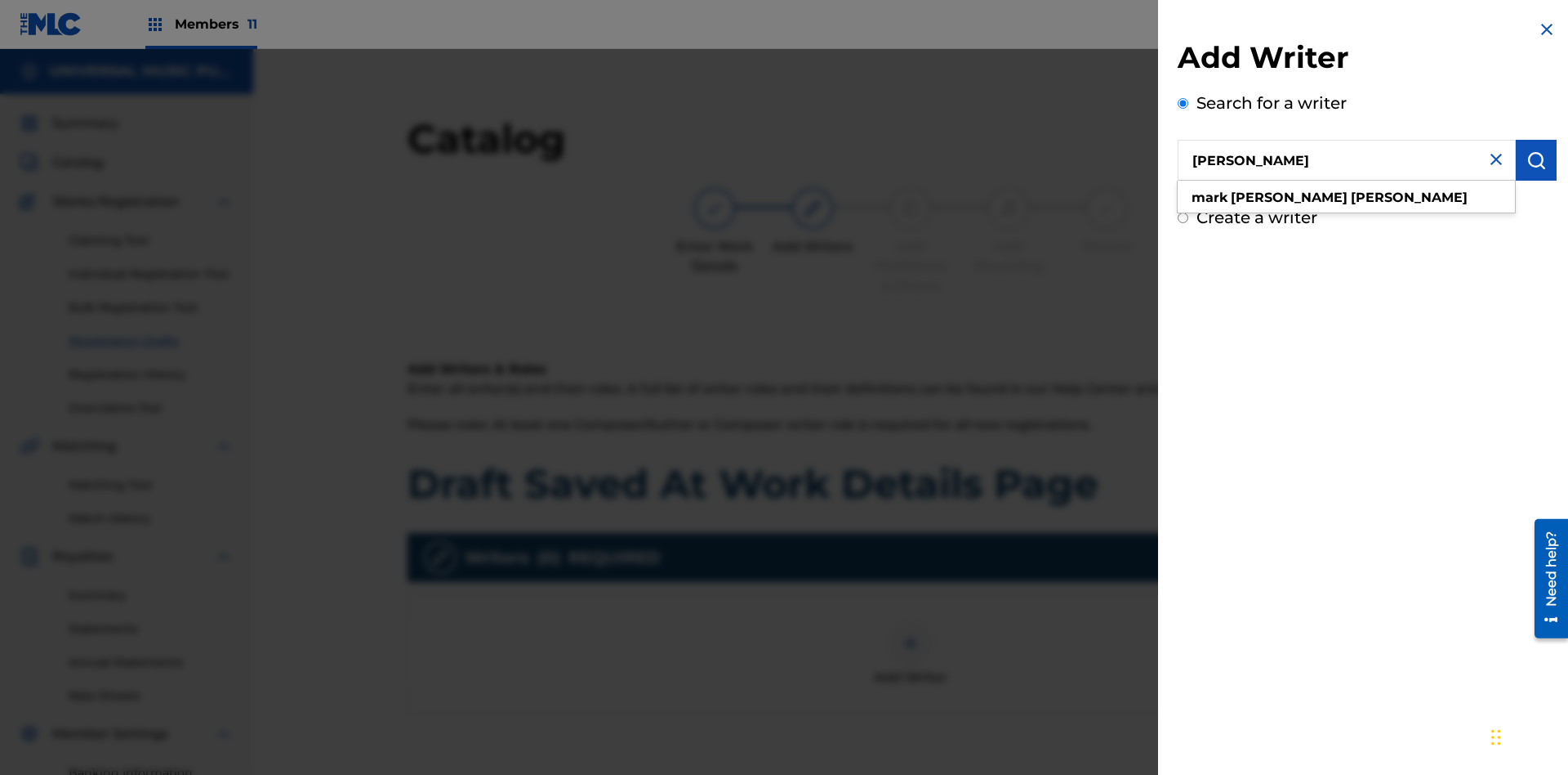
click at [1536, 160] on img "submit" at bounding box center [1536, 160] width 20 height 20
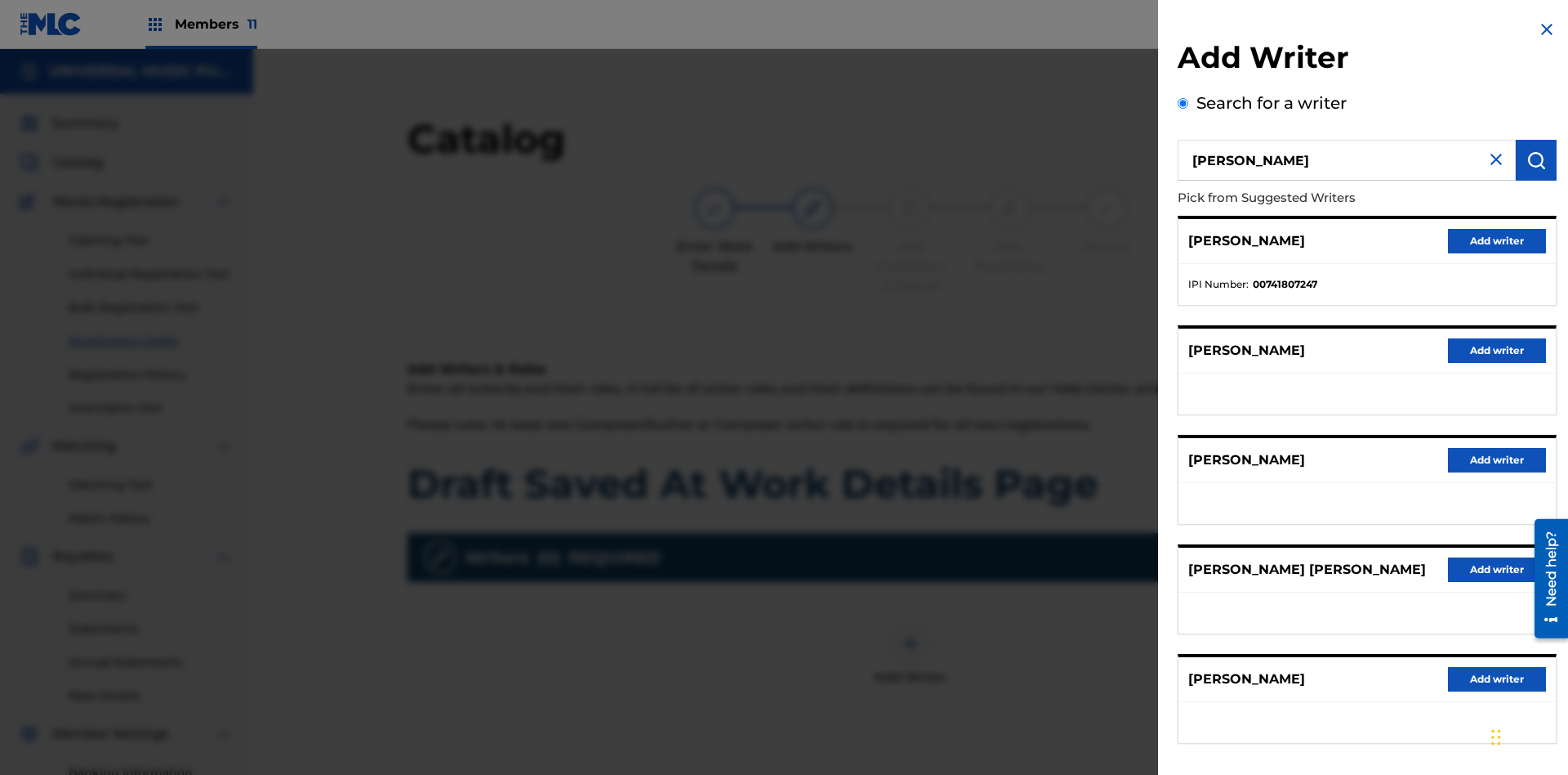
click at [1497, 240] on button "Add writer" at bounding box center [1497, 240] width 98 height 25
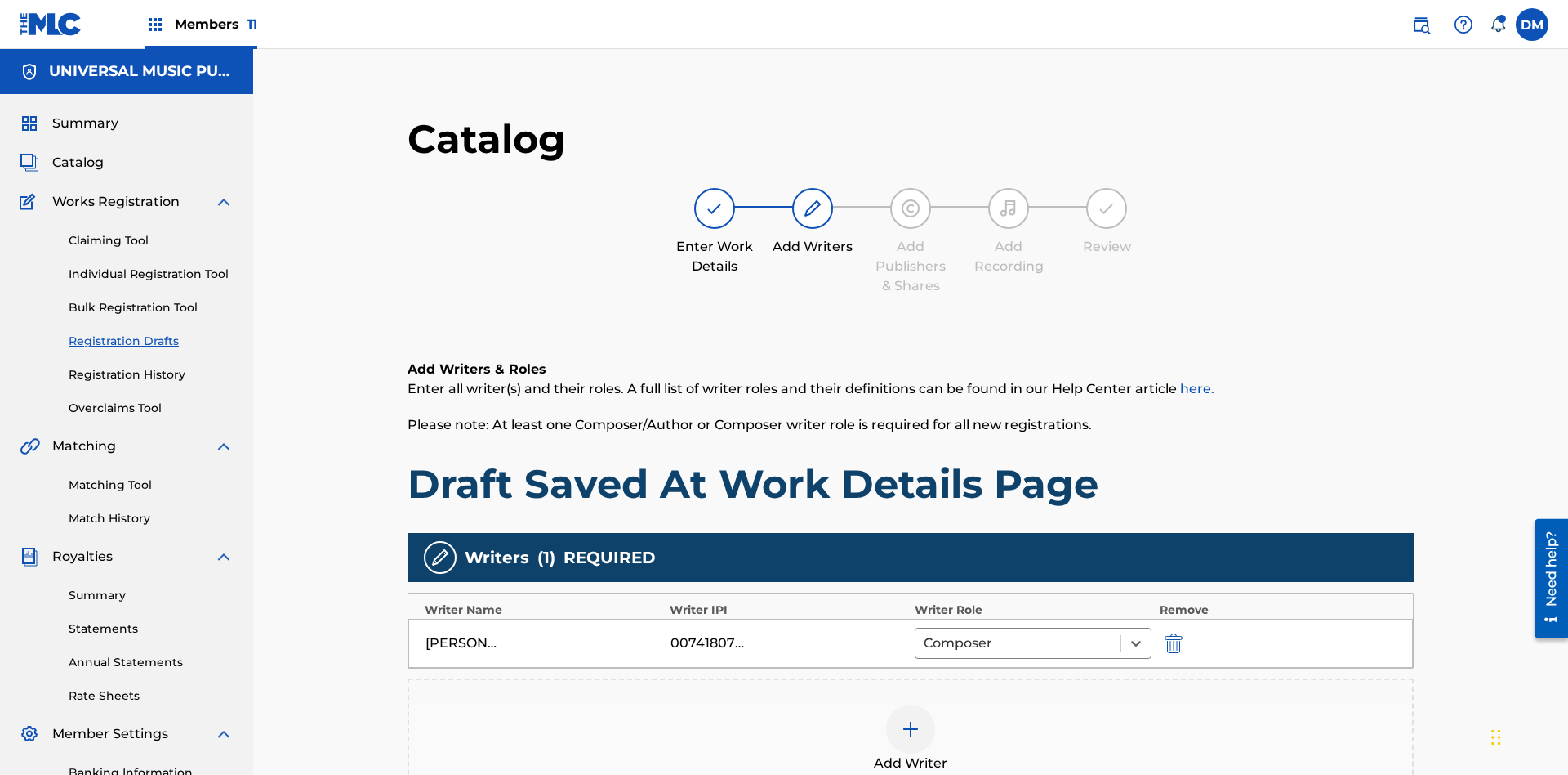
scroll to position [263, 408]
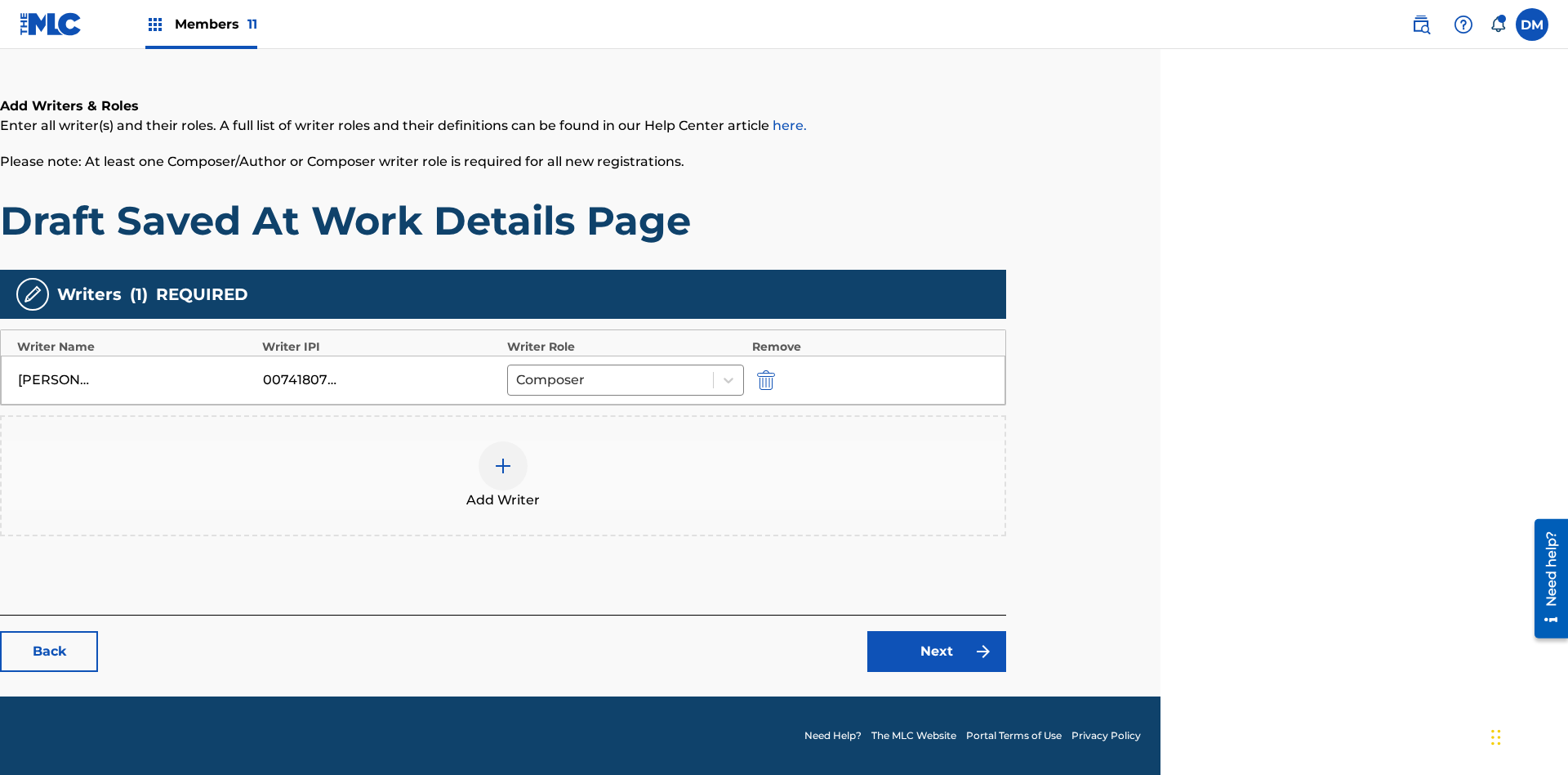
click at [937, 651] on link "Next" at bounding box center [936, 651] width 139 height 41
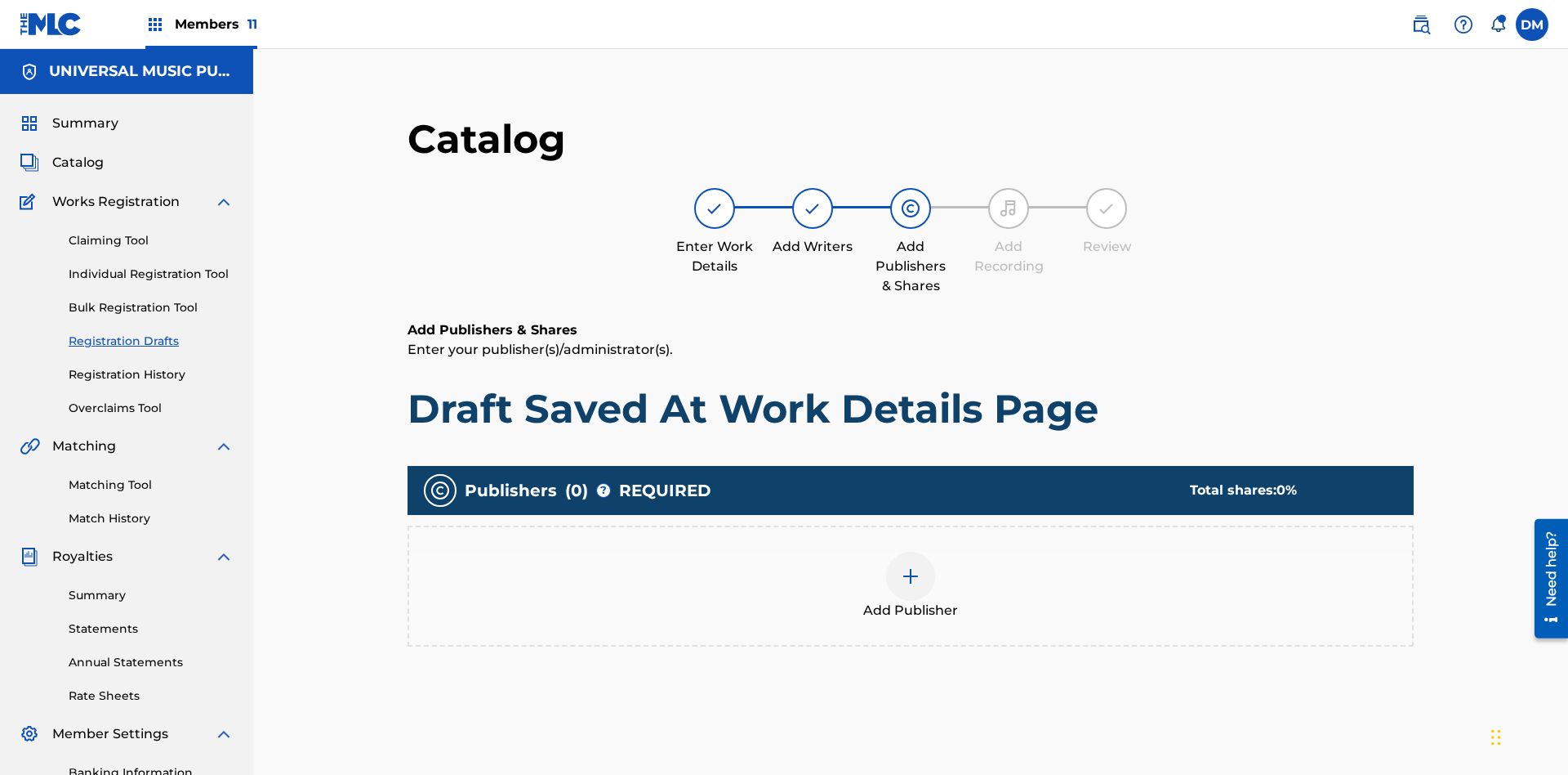
click at [901, 566] on img at bounding box center [911, 576] width 20 height 20
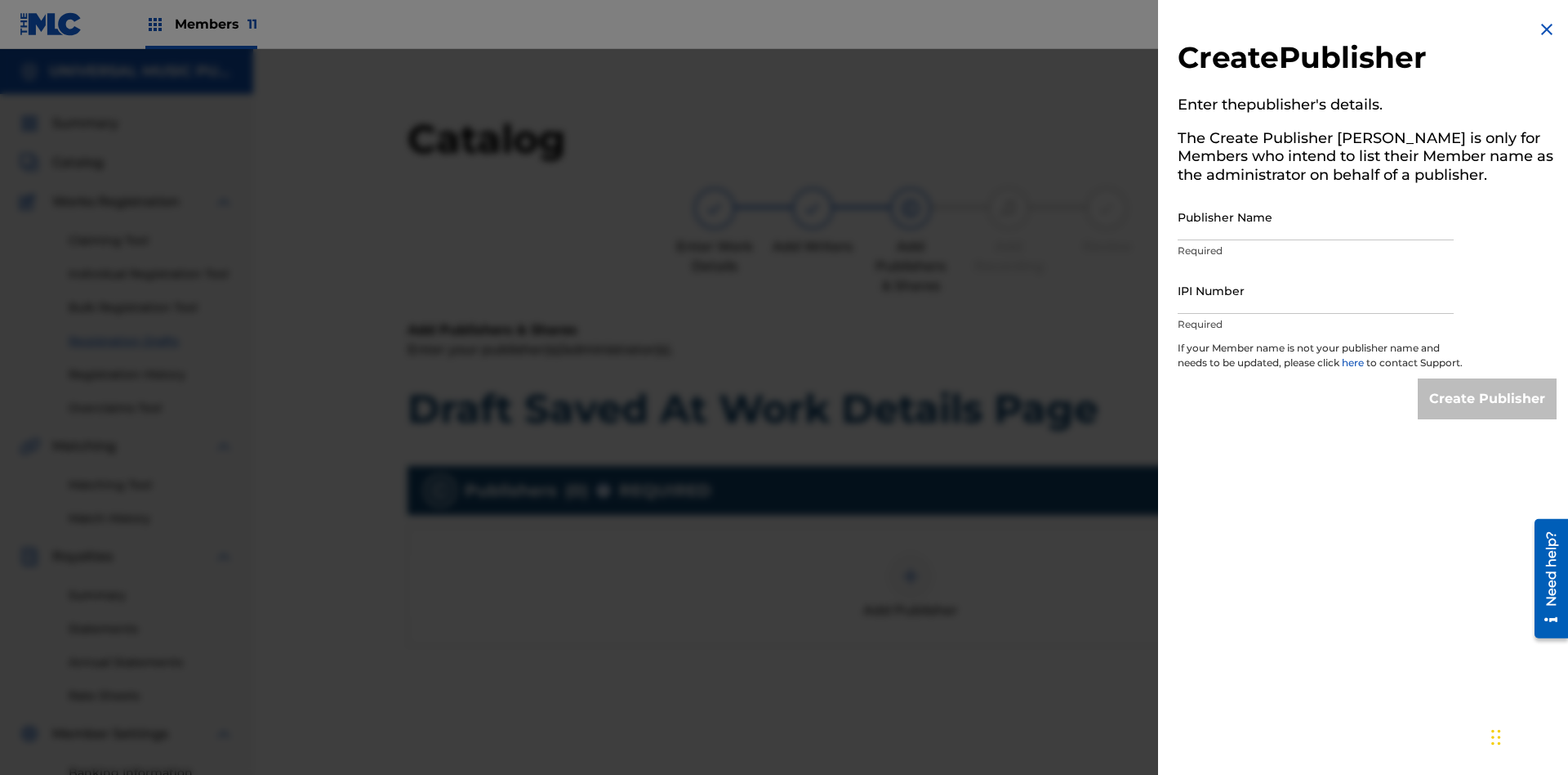
click at [1316, 216] on input "Publisher Name" at bounding box center [1315, 216] width 276 height 46
click at [1316, 290] on input "IPI Number" at bounding box center [1315, 290] width 276 height 46
click at [1488, 413] on input "Create Publisher" at bounding box center [1487, 399] width 139 height 41
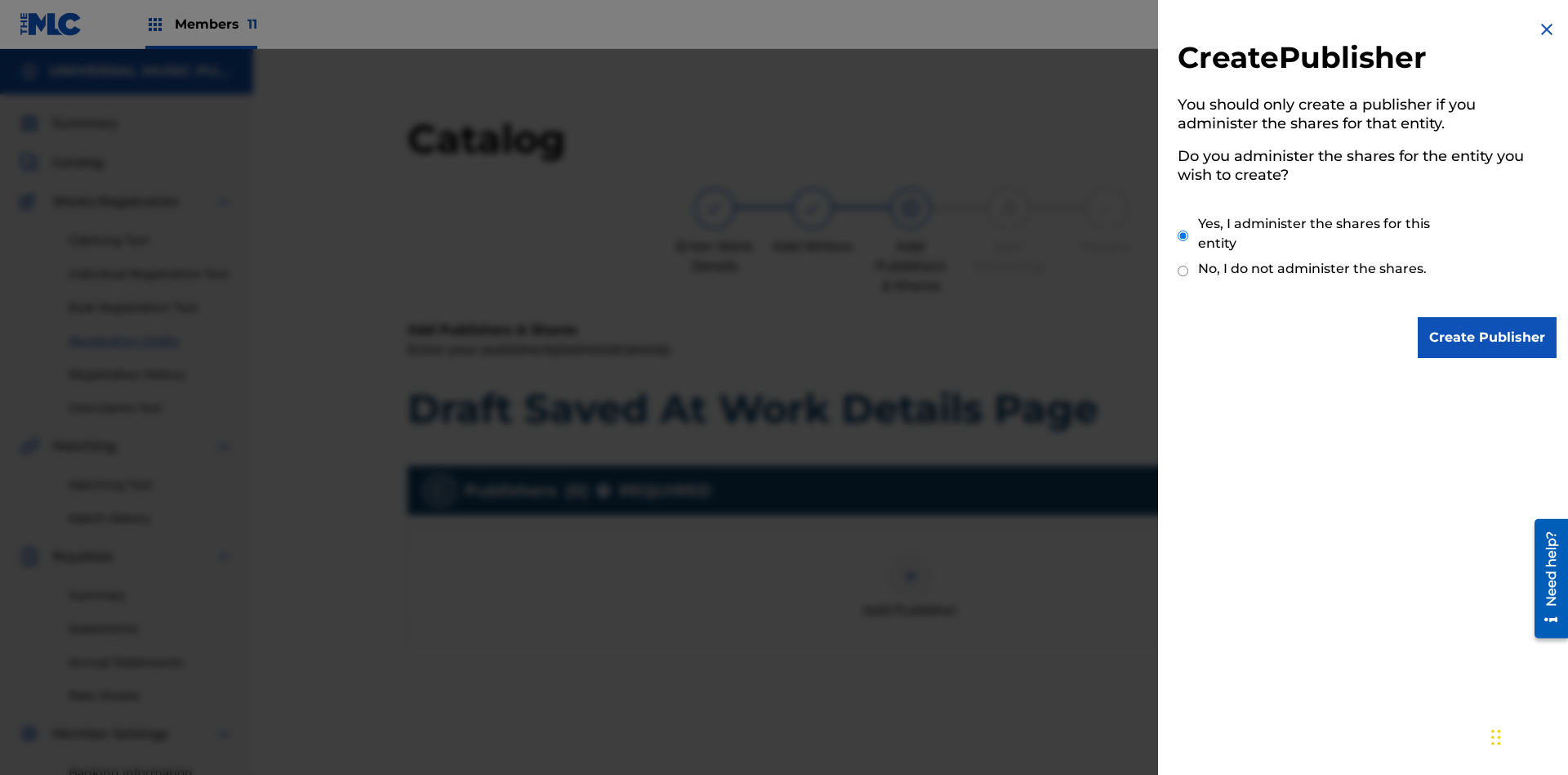
click at [1183, 235] on input "Yes, I administer the shares for this entity" at bounding box center [1182, 235] width 10 height 35
click at [1488, 337] on input "Create Publisher" at bounding box center [1487, 338] width 139 height 41
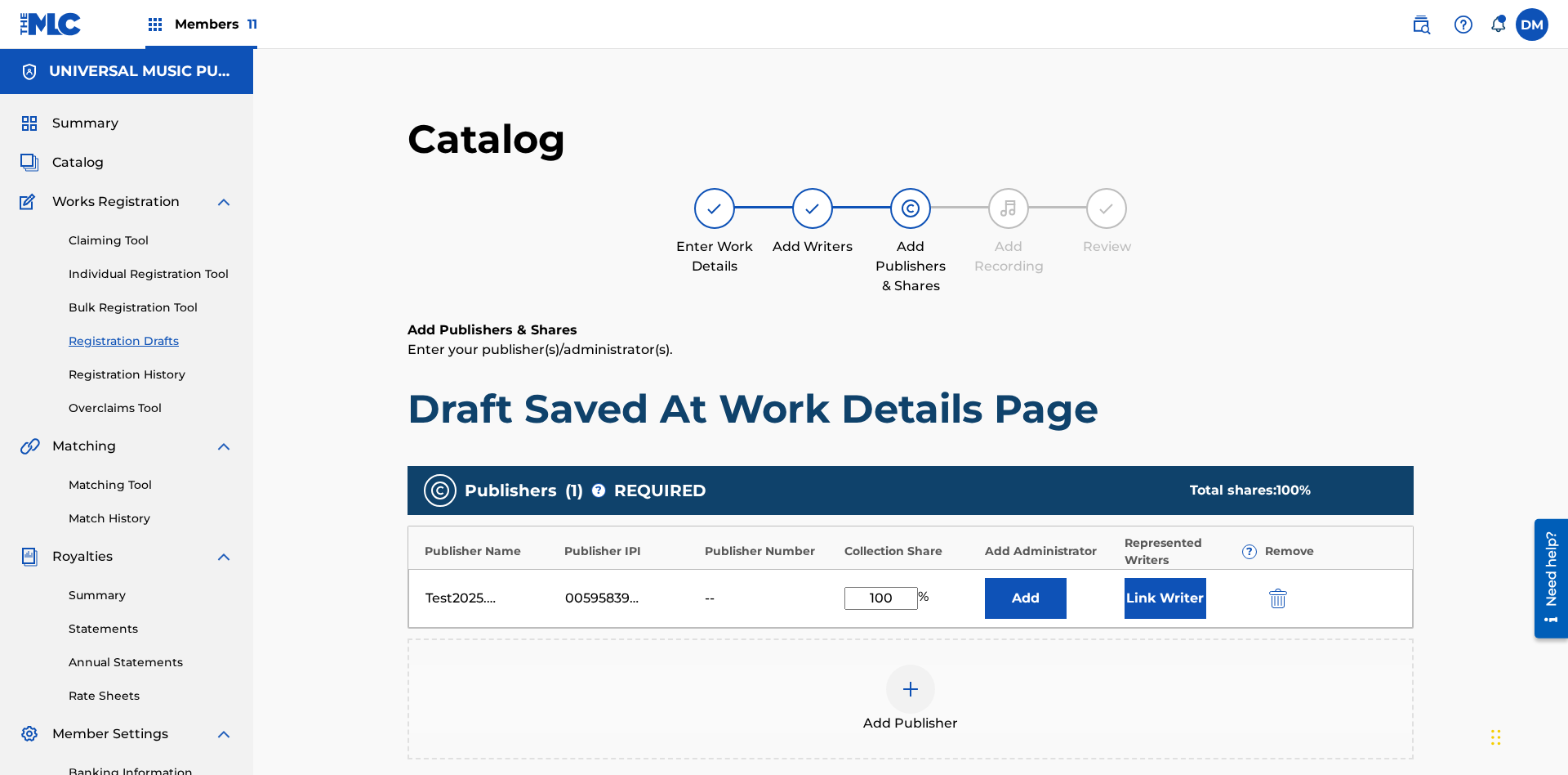
type input "100"
click at [1124, 577] on button "Link Writer" at bounding box center [1165, 598] width 82 height 41
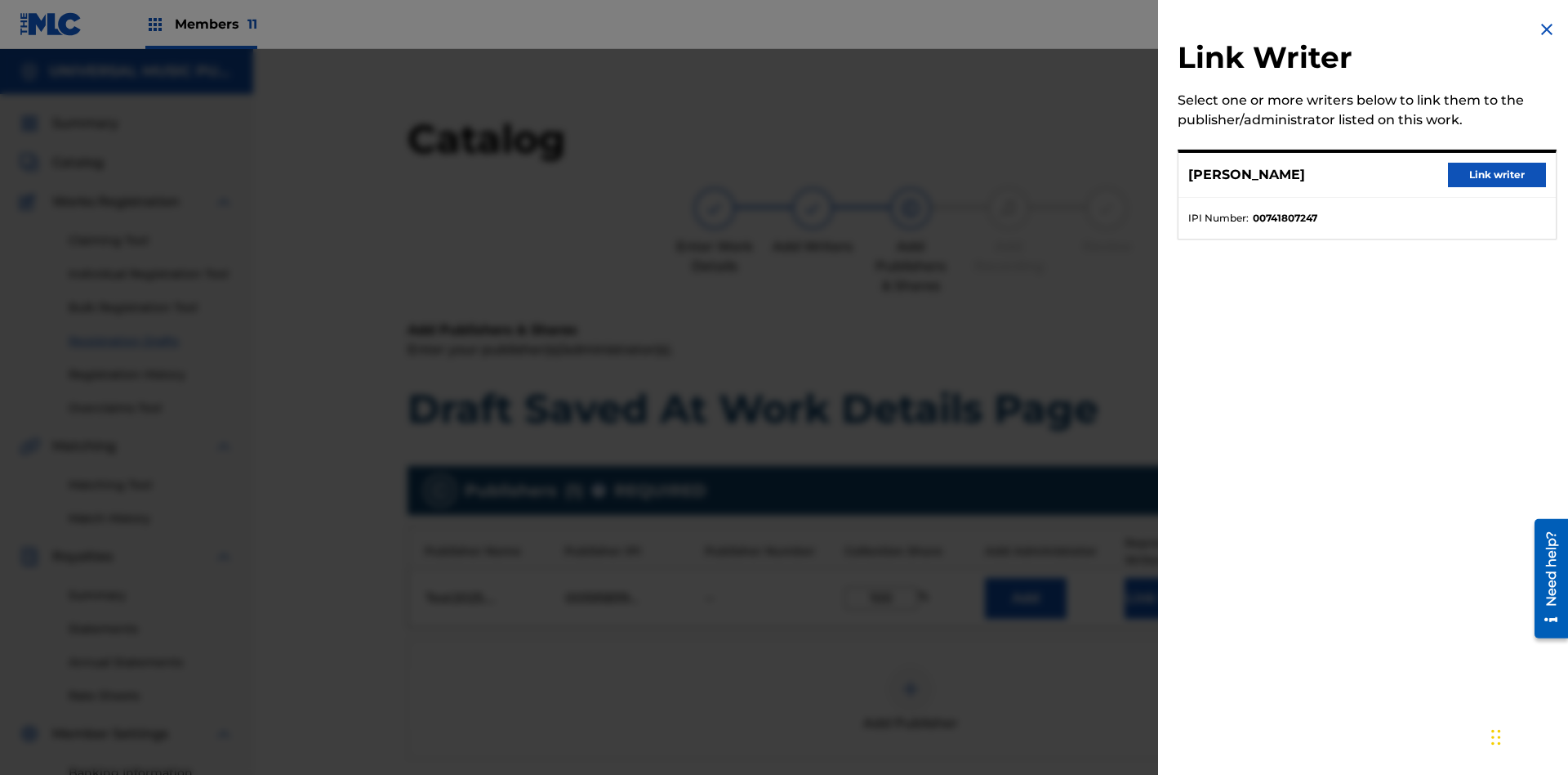
click at [1497, 175] on button "Link writer" at bounding box center [1497, 175] width 98 height 25
click at [1124, 577] on button "Link Writer" at bounding box center [1165, 598] width 82 height 41
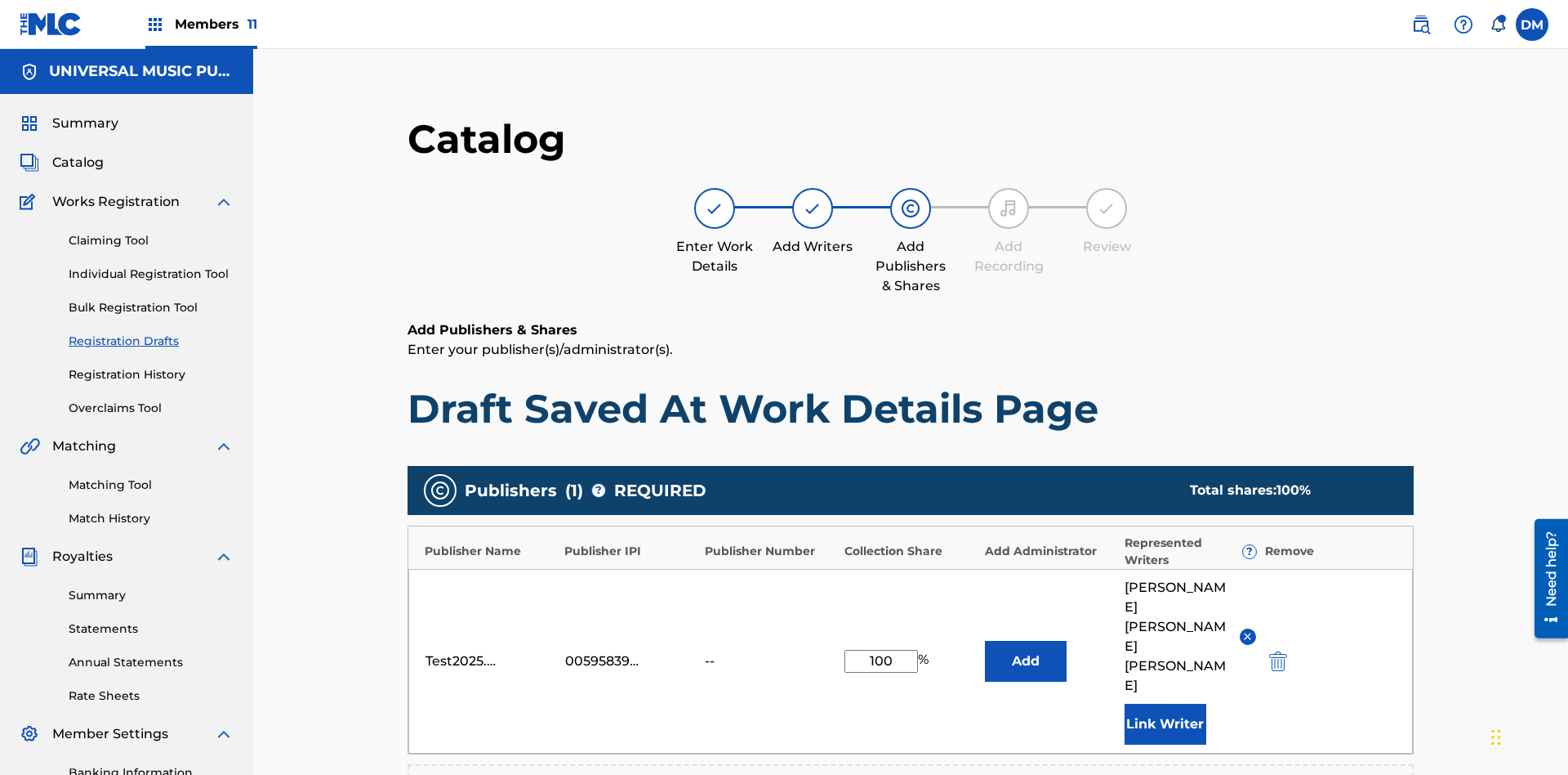
click at [985, 641] on button "Add" at bounding box center [1026, 661] width 82 height 41
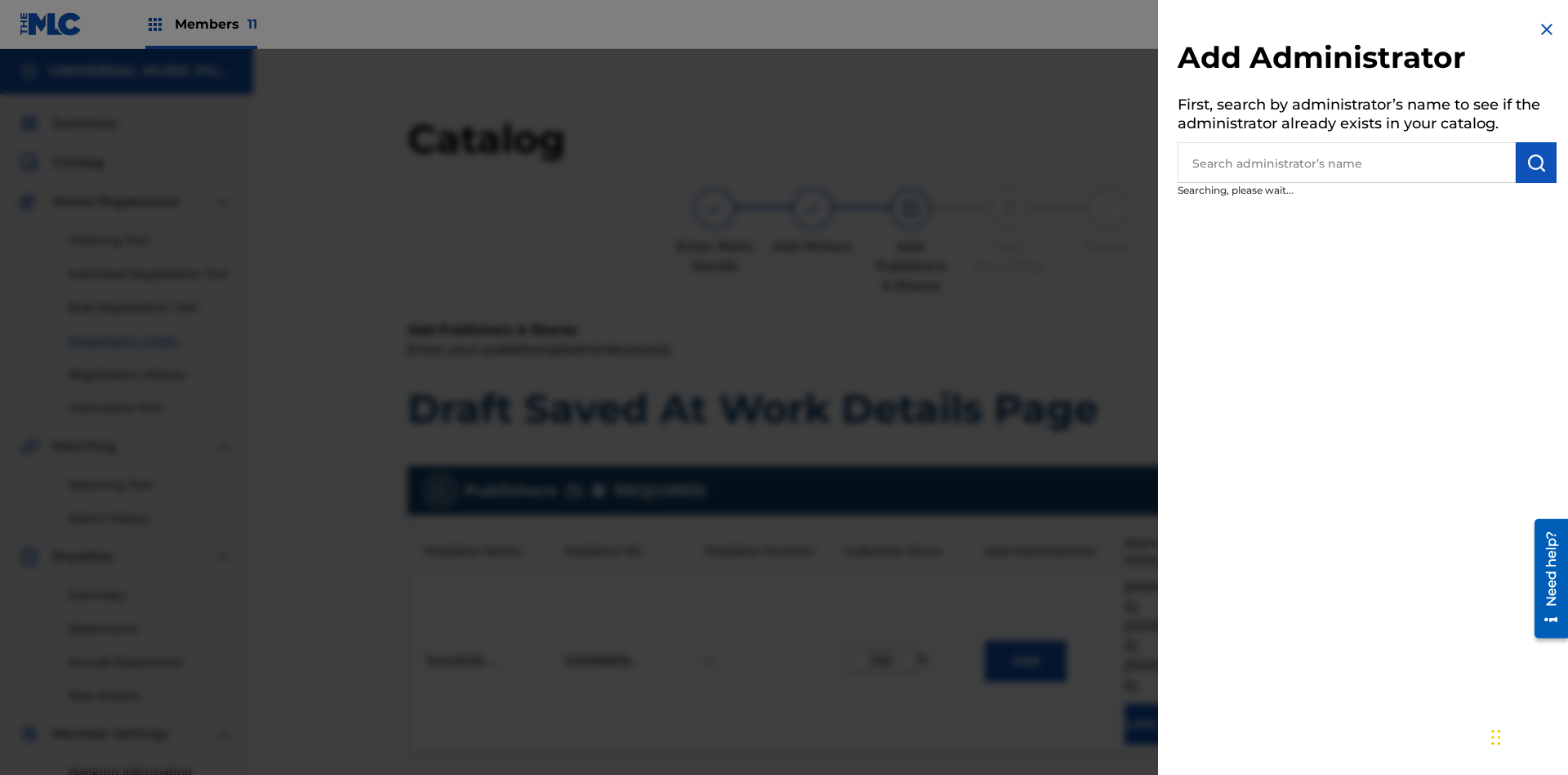
click at [1347, 163] on input "text" at bounding box center [1346, 163] width 338 height 41
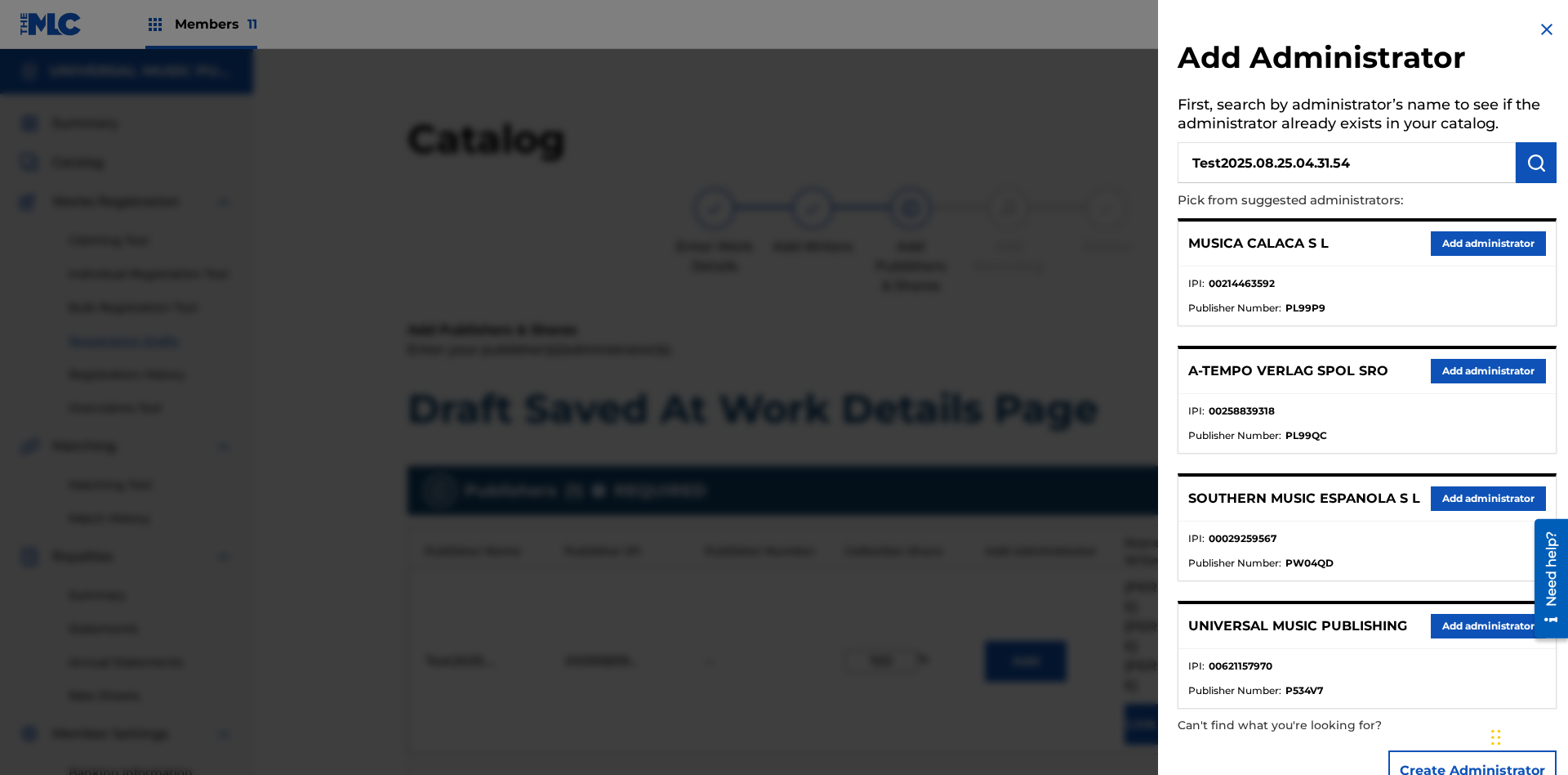
type input "Test2025.08.25.04.31.54"
click at [1536, 163] on img "submit" at bounding box center [1536, 163] width 20 height 20
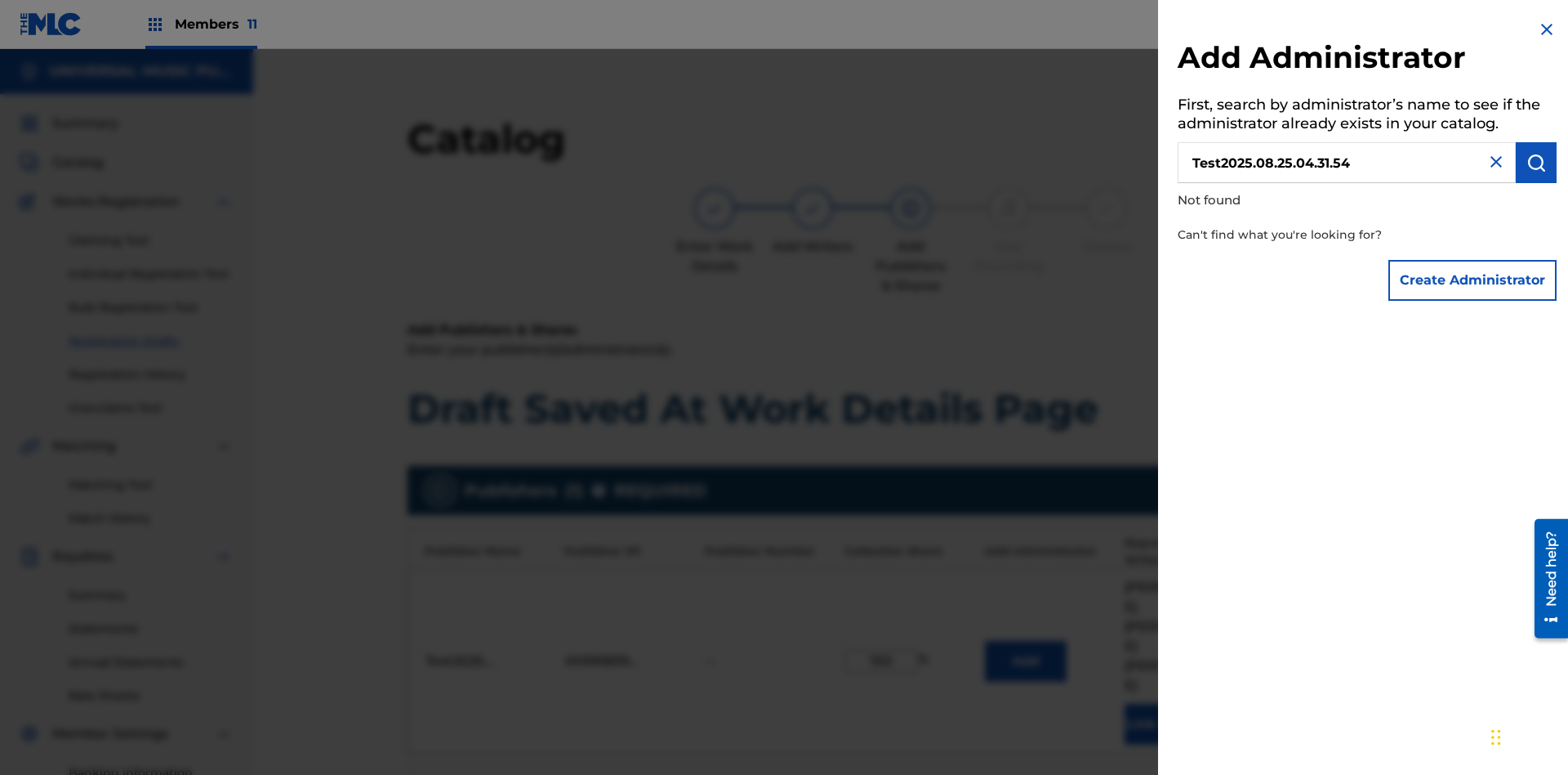
click at [1473, 280] on button "Create Administrator" at bounding box center [1472, 281] width 168 height 41
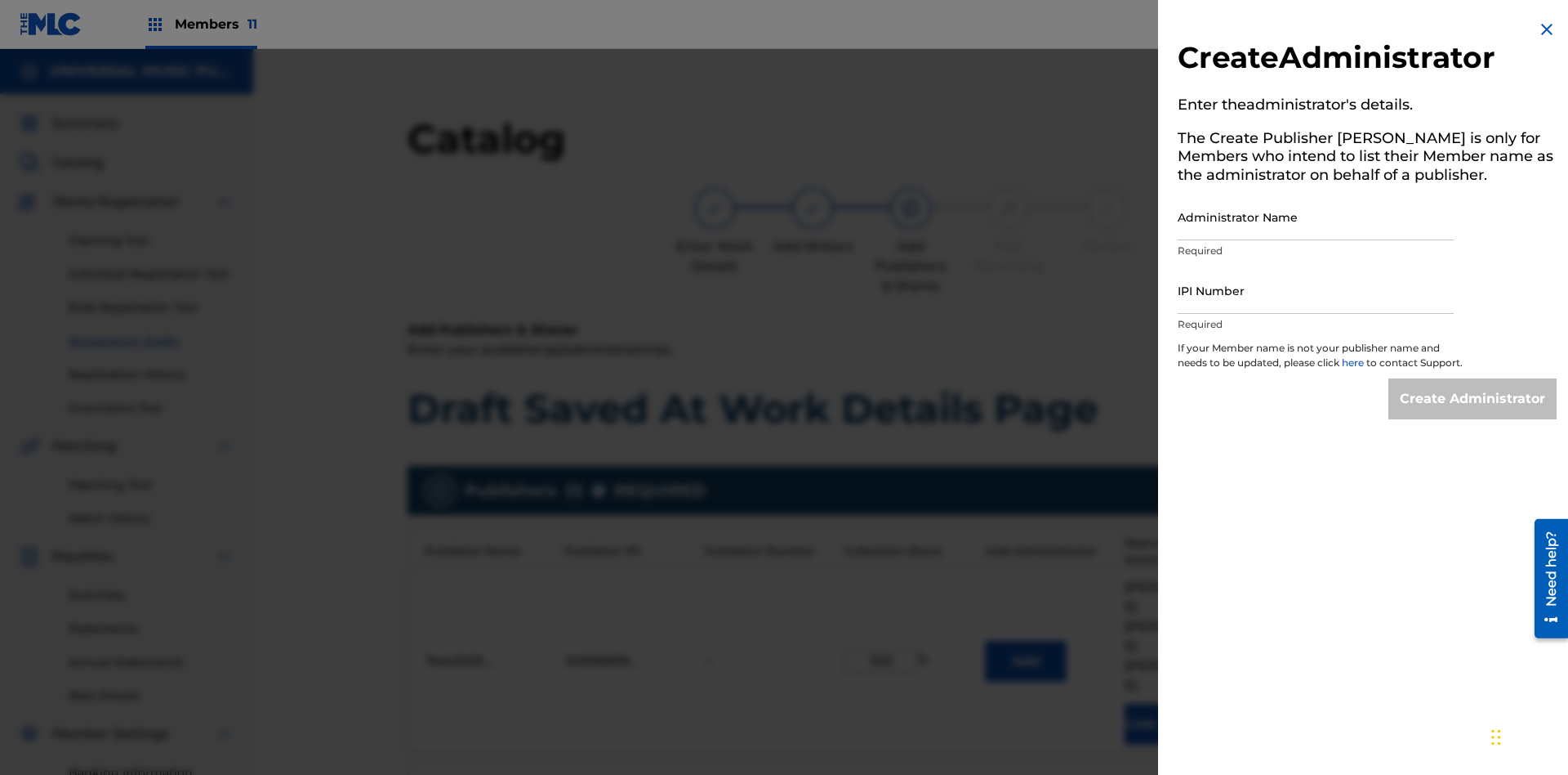
click at [1316, 216] on input "Administrator Name" at bounding box center [1315, 216] width 276 height 46
click at [1316, 290] on input "IPI Number" at bounding box center [1315, 290] width 276 height 46
click at [1473, 413] on input "Create Administrator" at bounding box center [1472, 399] width 168 height 41
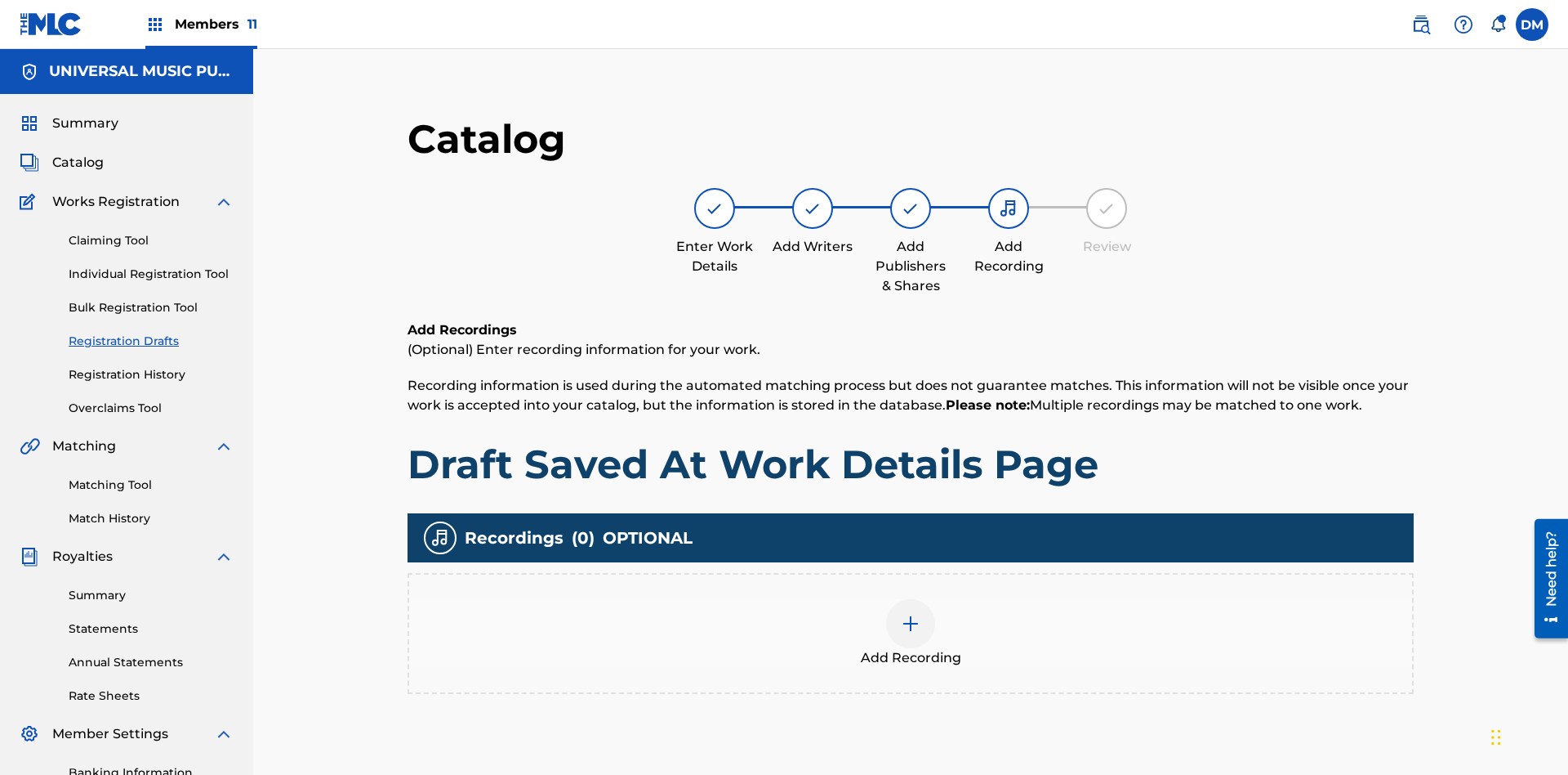
click at [901, 613] on img at bounding box center [911, 623] width 20 height 20
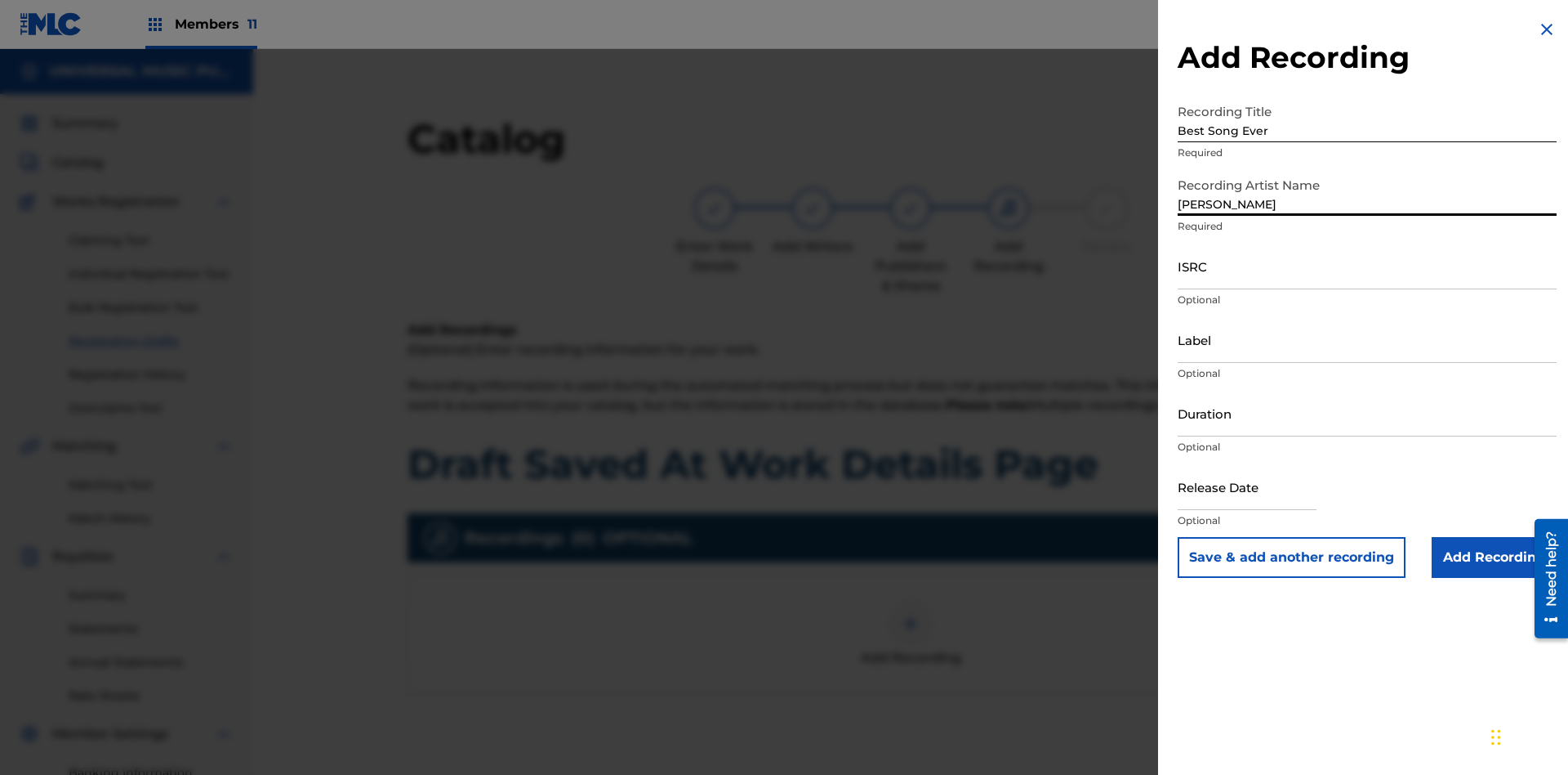
type input "[PERSON_NAME]"
click at [1367, 265] on input "ISRC" at bounding box center [1366, 266] width 379 height 46
type input "AA3123123123"
click at [1367, 339] on input "Label" at bounding box center [1366, 340] width 379 height 46
type input "The Label"
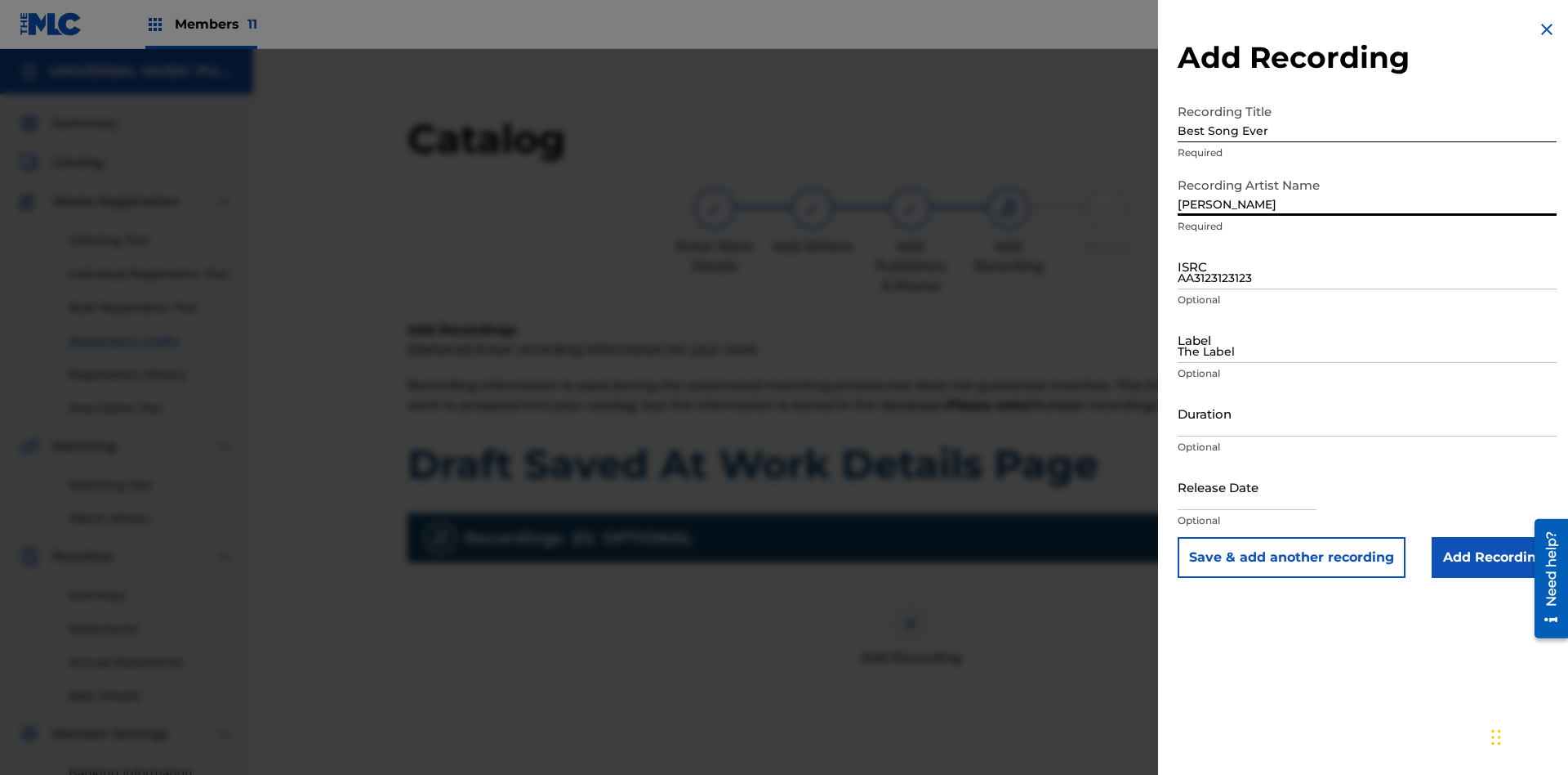
click at [1367, 412] on input "Duration" at bounding box center [1366, 413] width 379 height 46
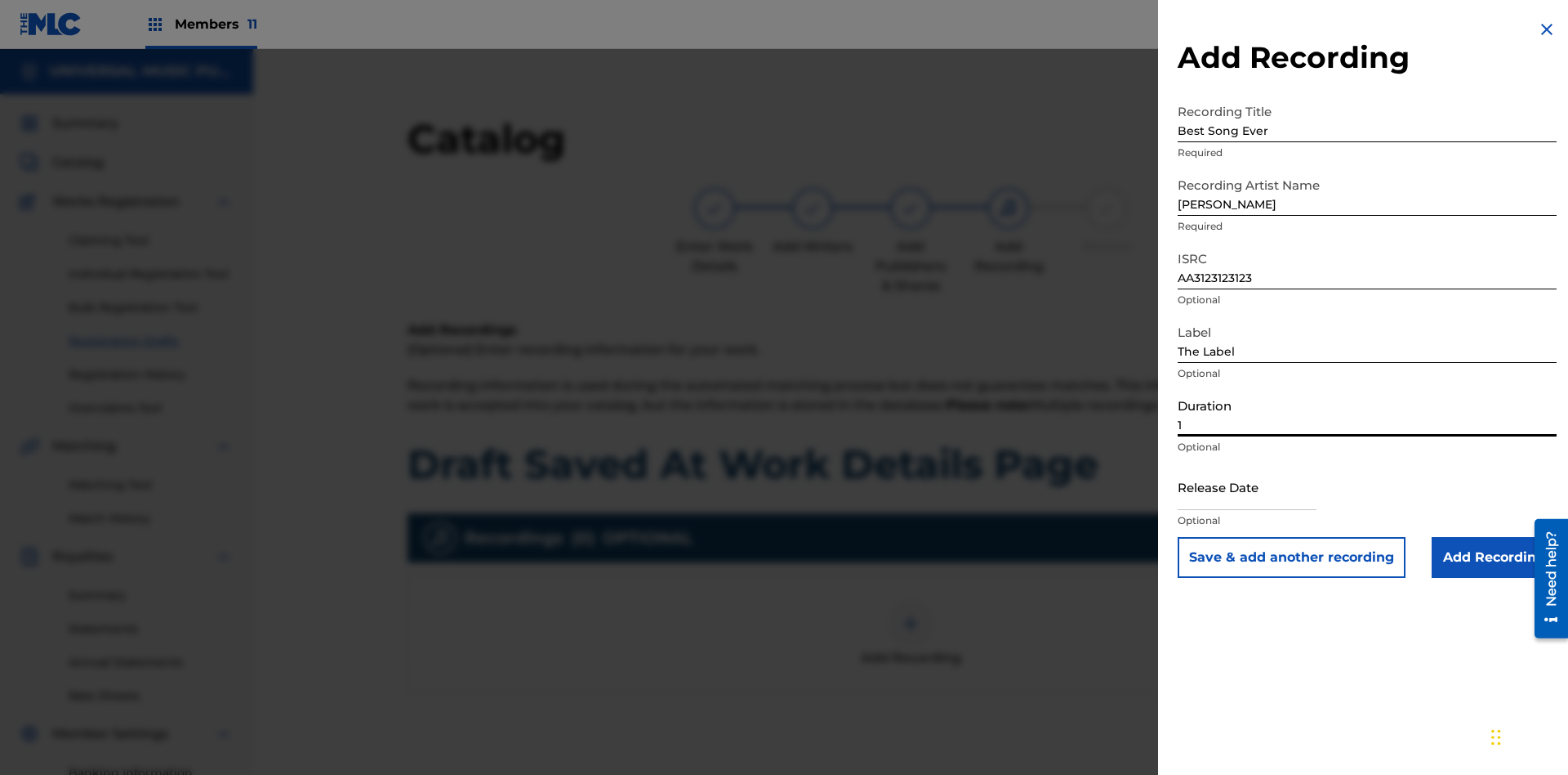
click at [1367, 412] on input "1" at bounding box center [1366, 413] width 379 height 46
click at [1260, 488] on input "text" at bounding box center [1247, 487] width 139 height 46
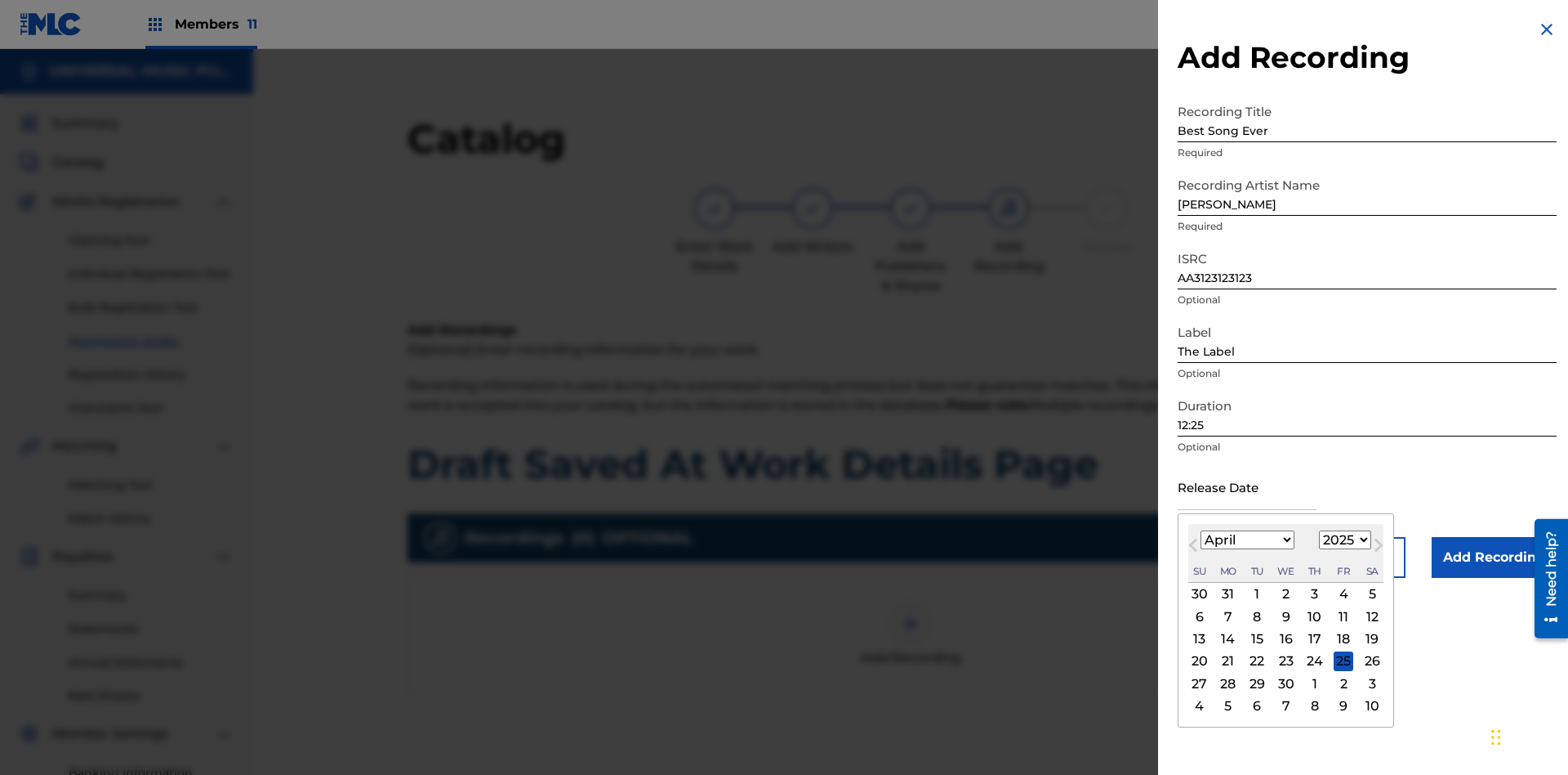
click at [1342, 540] on select "1900 1901 1902 1903 1904 1905 1906 1907 1908 1909 1910 1911 1912 1913 1914 1915…" at bounding box center [1345, 540] width 52 height 19
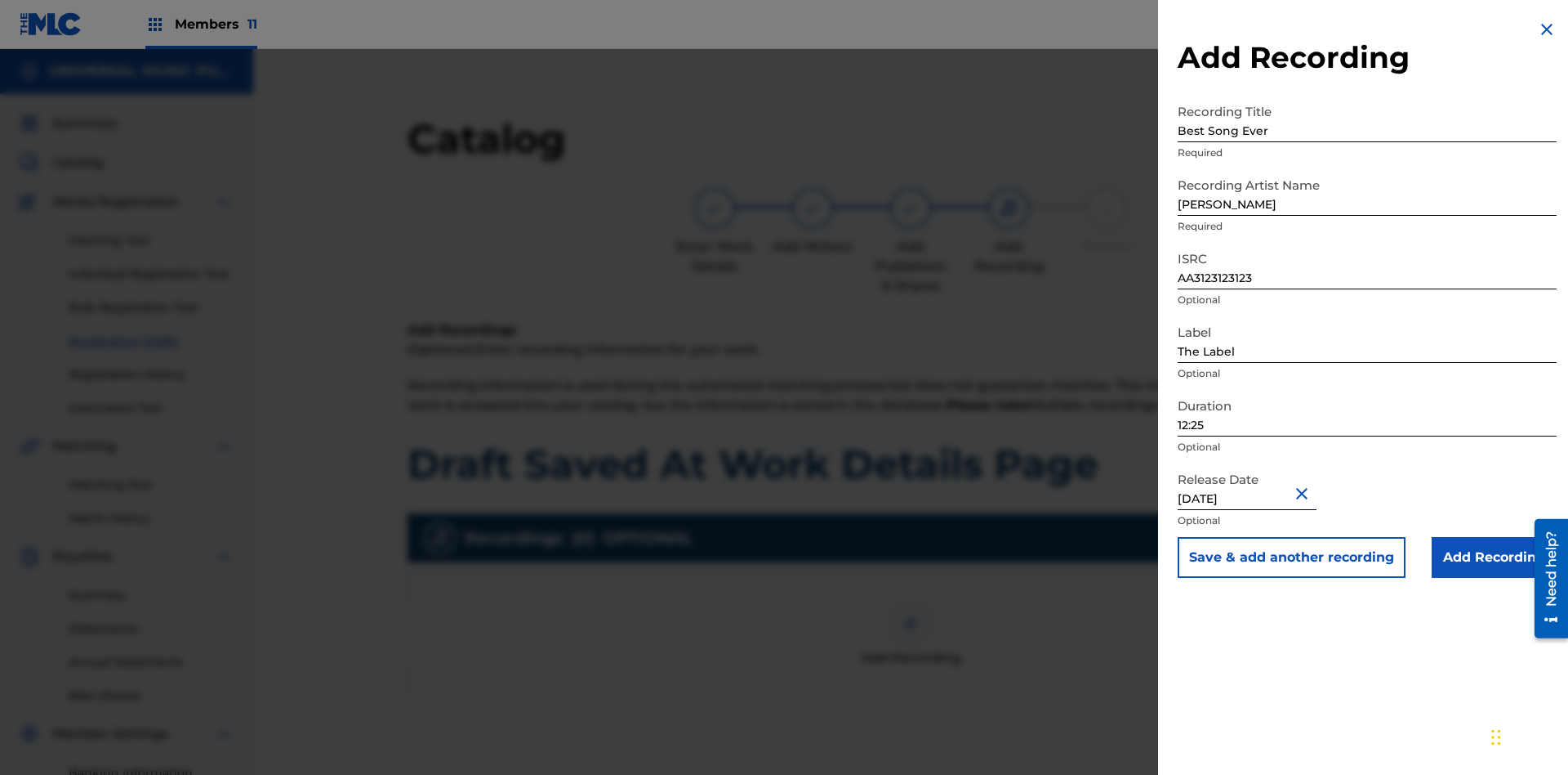
click at [1494, 557] on input "Add Recording" at bounding box center [1494, 558] width 125 height 41
